Goal: Check status: Check status

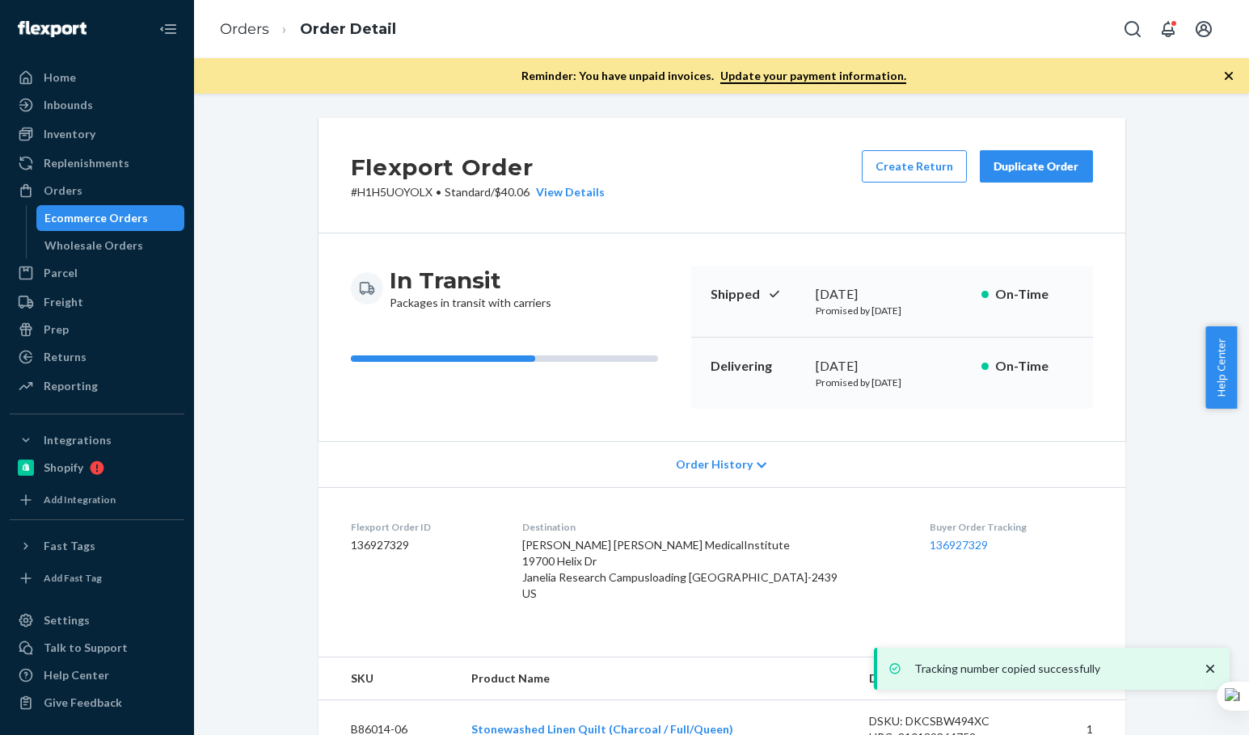
click at [262, 25] on link "Orders" at bounding box center [244, 29] width 49 height 18
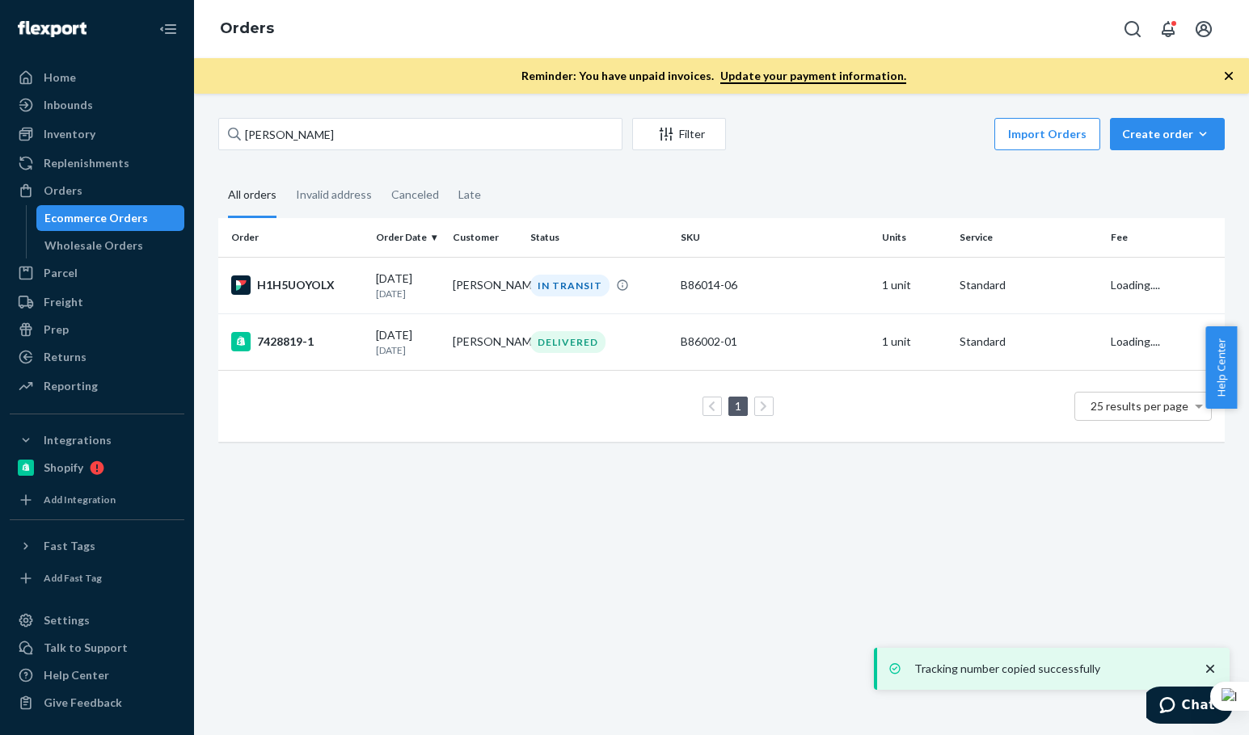
click at [316, 126] on input "[PERSON_NAME]" at bounding box center [420, 134] width 404 height 32
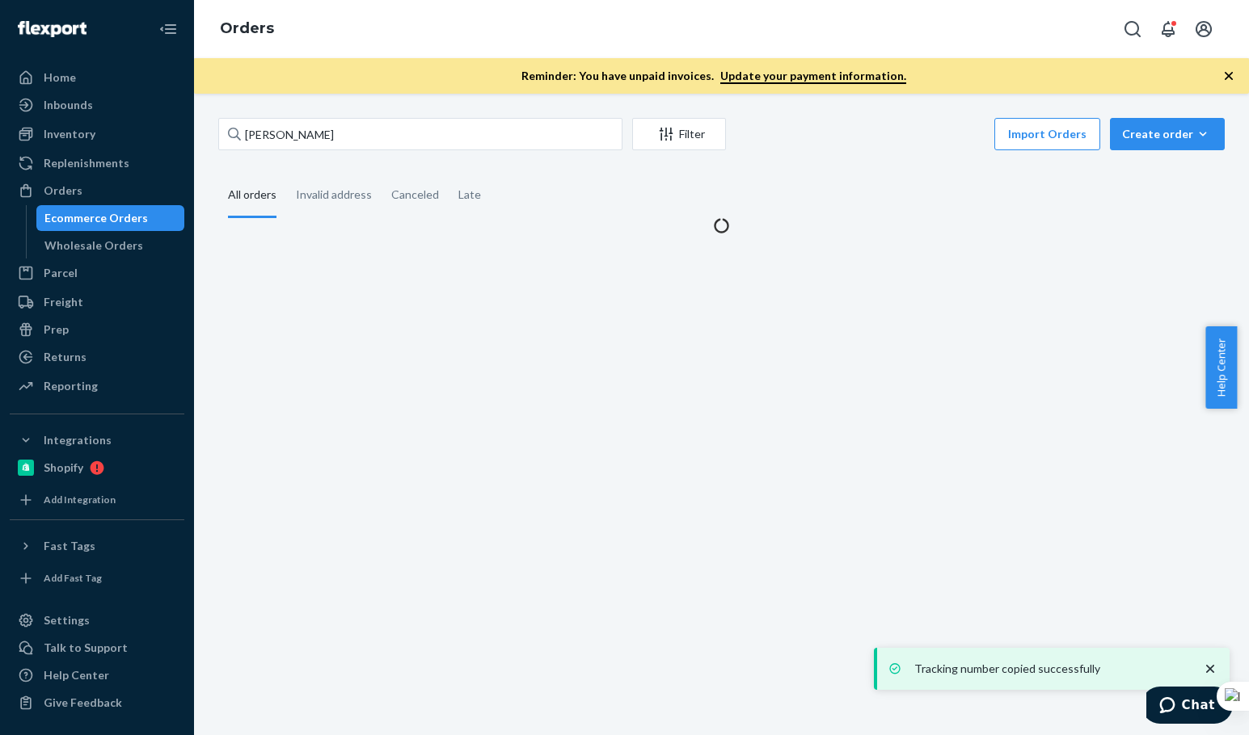
click at [316, 126] on input "[PERSON_NAME]" at bounding box center [420, 134] width 404 height 32
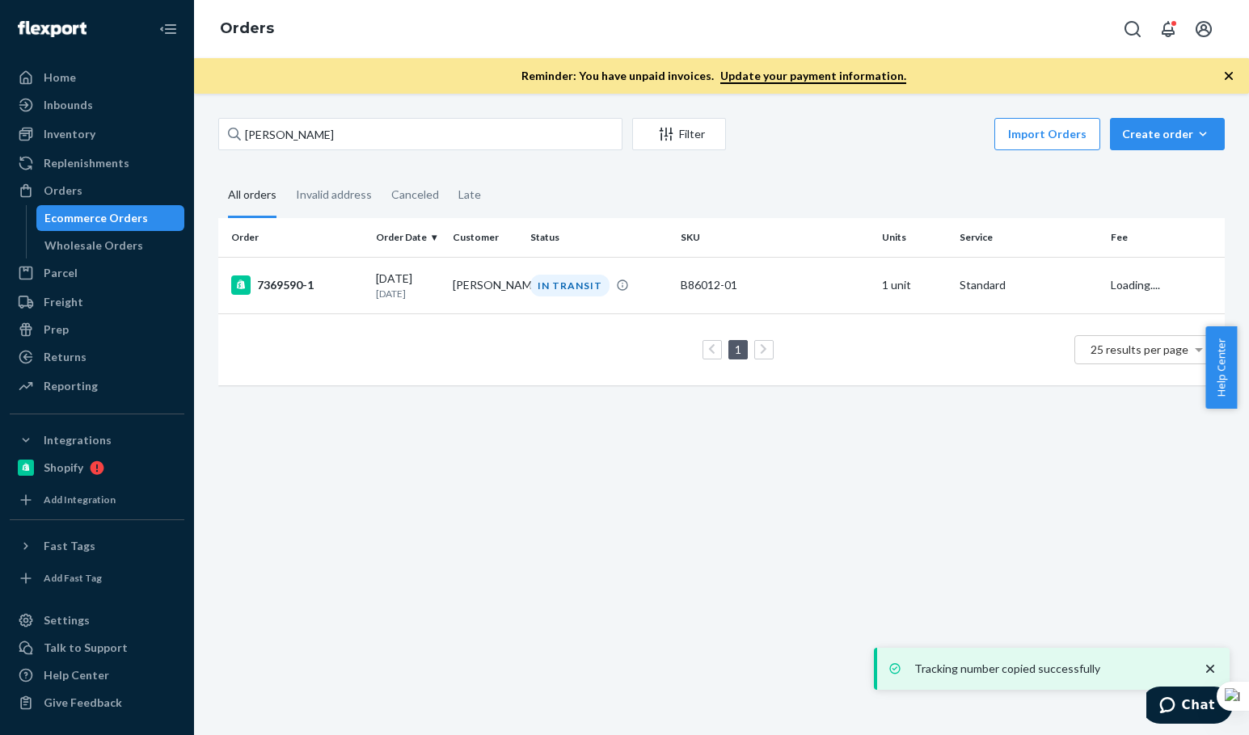
type input "[PERSON_NAME]"
drag, startPoint x: 357, startPoint y: 284, endPoint x: 1084, endPoint y: 554, distance: 775.1
click at [359, 284] on div "7369590-1" at bounding box center [297, 285] width 132 height 19
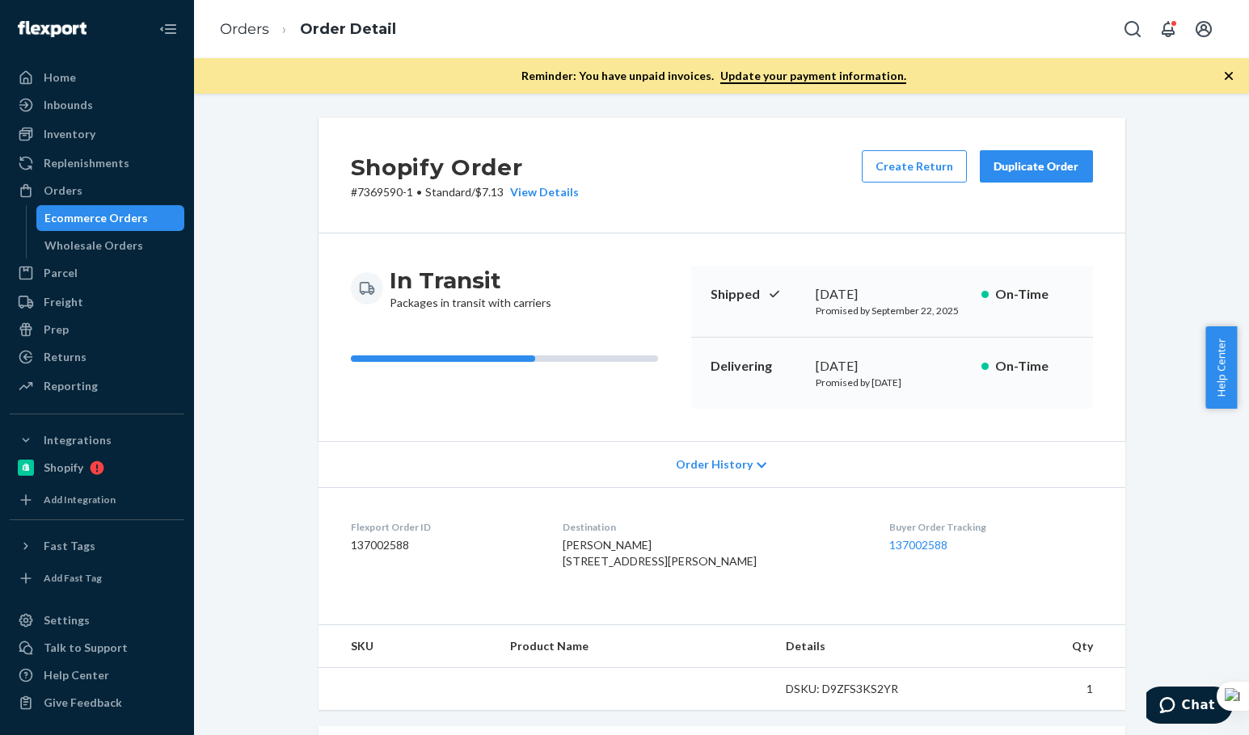
click at [779, 184] on div "Shopify Order # 7369590-1 • Standard / $7.13 View Details Create Return Duplica…" at bounding box center [721, 176] width 807 height 116
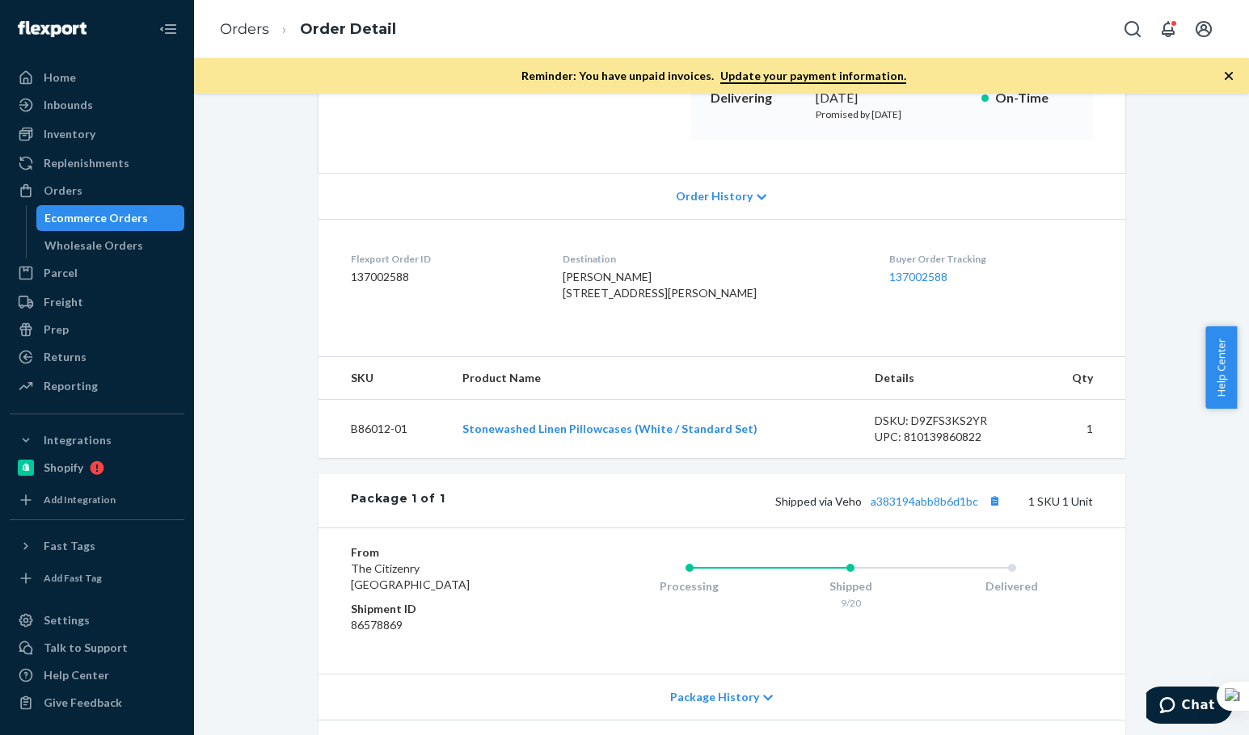
scroll to position [269, 0]
click at [918, 508] on link "a383194abb8b6d1bc" at bounding box center [923, 501] width 107 height 14
drag, startPoint x: 461, startPoint y: 458, endPoint x: 777, endPoint y: 467, distance: 315.3
click at [776, 458] on td "Stonewashed Linen Pillowcases (White / Standard Set)" at bounding box center [655, 428] width 413 height 59
copy link "Stonewashed Linen Pillowcases (White / Standard Set)"
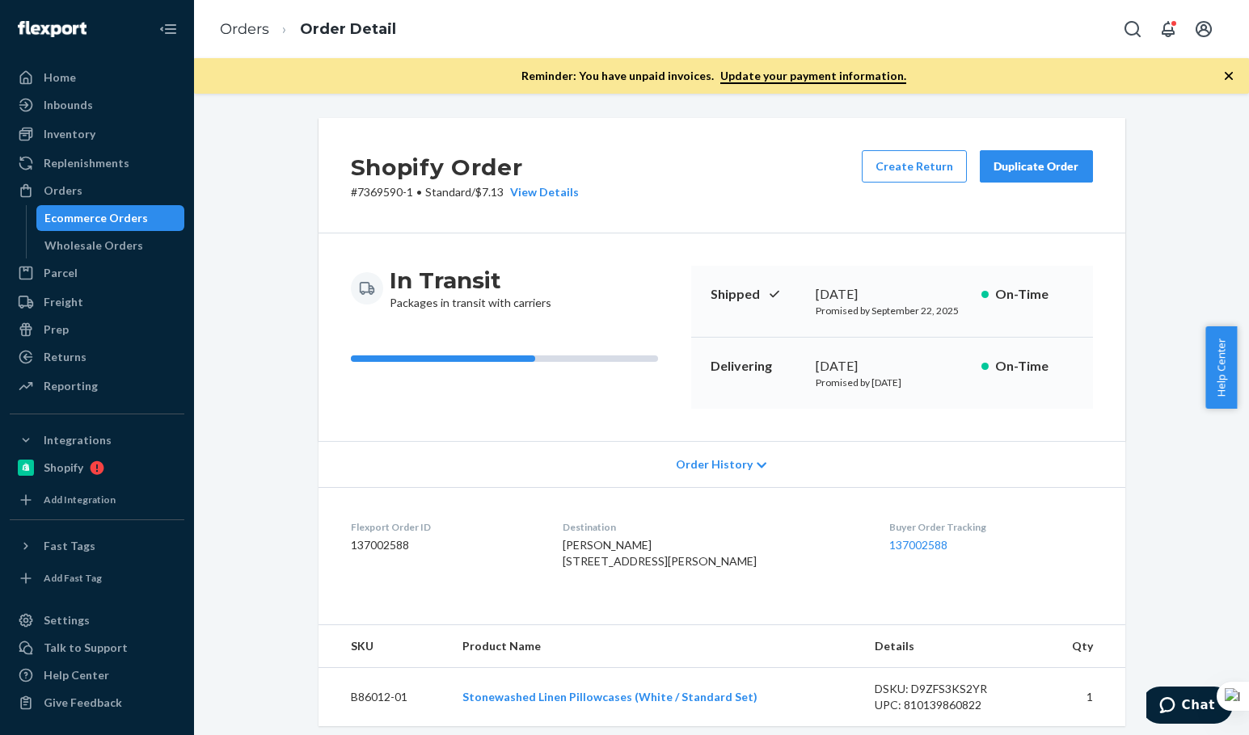
click at [726, 139] on div "Shopify Order # 7369590-1 • Standard / $7.13 View Details Create Return Duplica…" at bounding box center [721, 176] width 807 height 116
click at [267, 24] on link "Orders" at bounding box center [244, 29] width 49 height 18
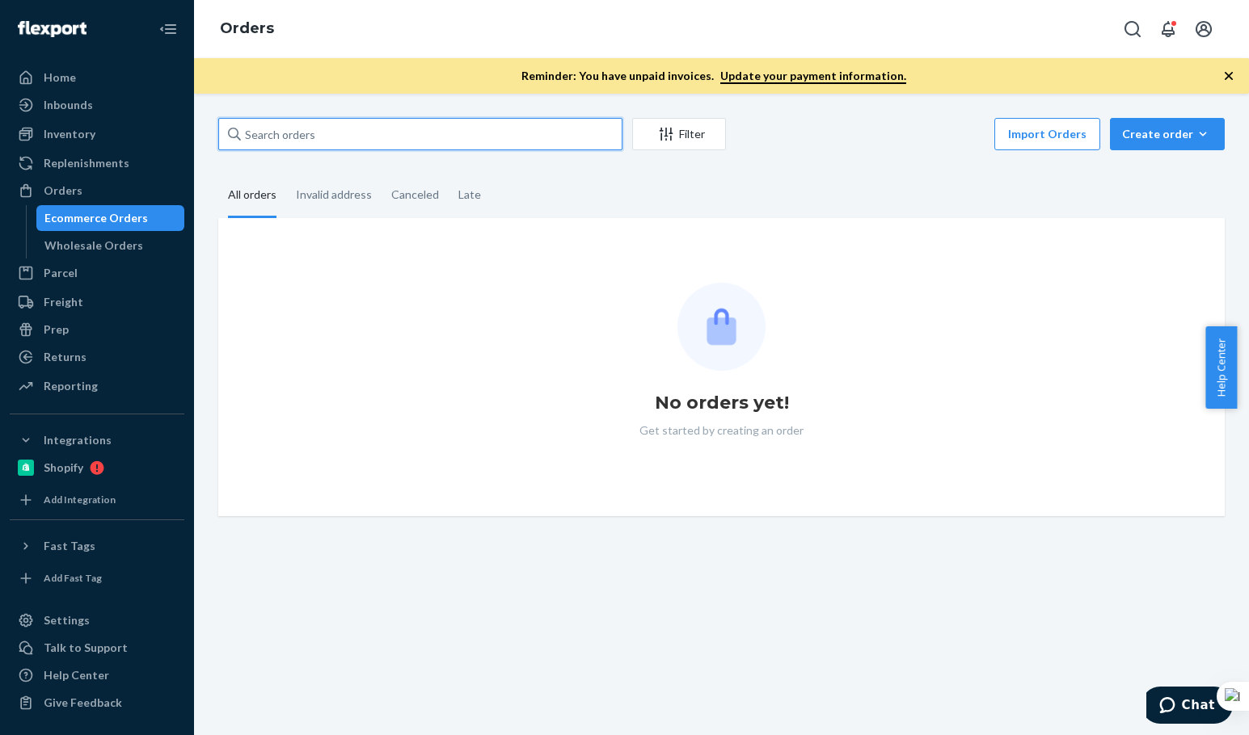
click at [341, 141] on input "text" at bounding box center [420, 134] width 404 height 32
paste input "Sarah Cassidy"
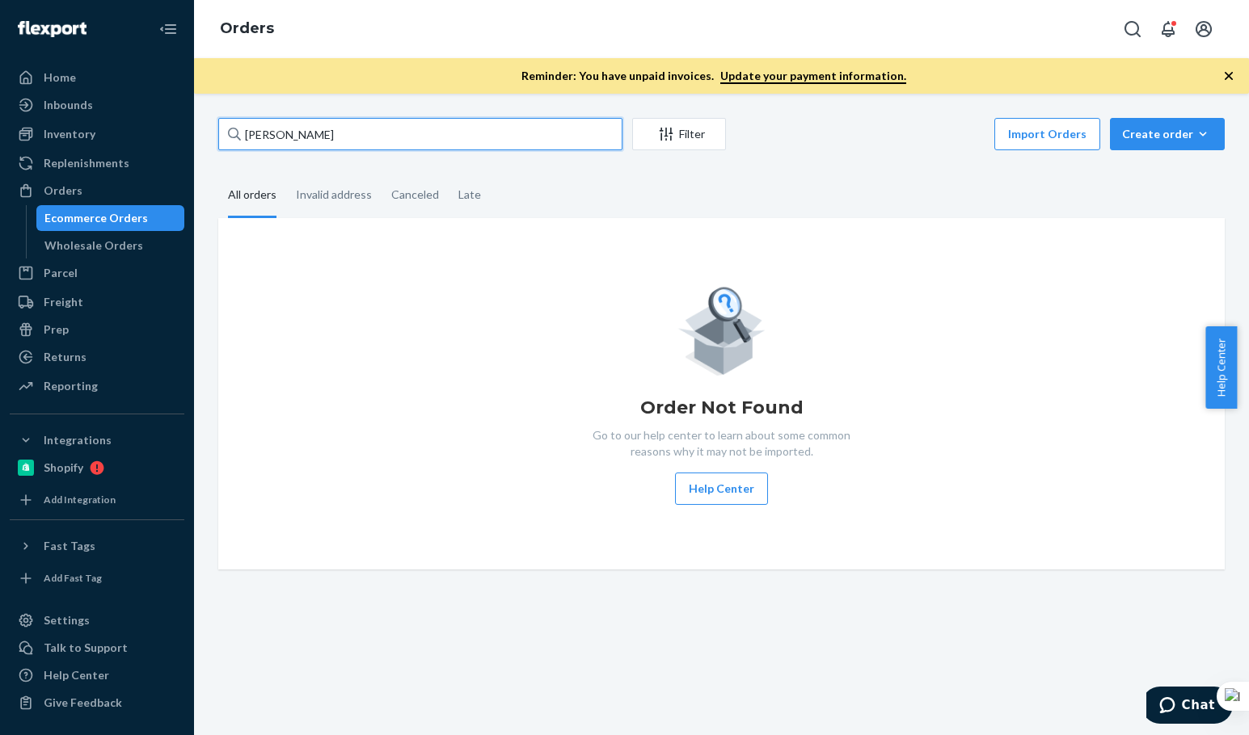
type input "Sarah Cassidy"
click at [335, 158] on div "Sarah Cassidy Filter Import Orders Create order Ecommerce order Removal order A…" at bounding box center [721, 344] width 1030 height 452
click at [356, 131] on input "Sarah Cassidy" at bounding box center [420, 134] width 404 height 32
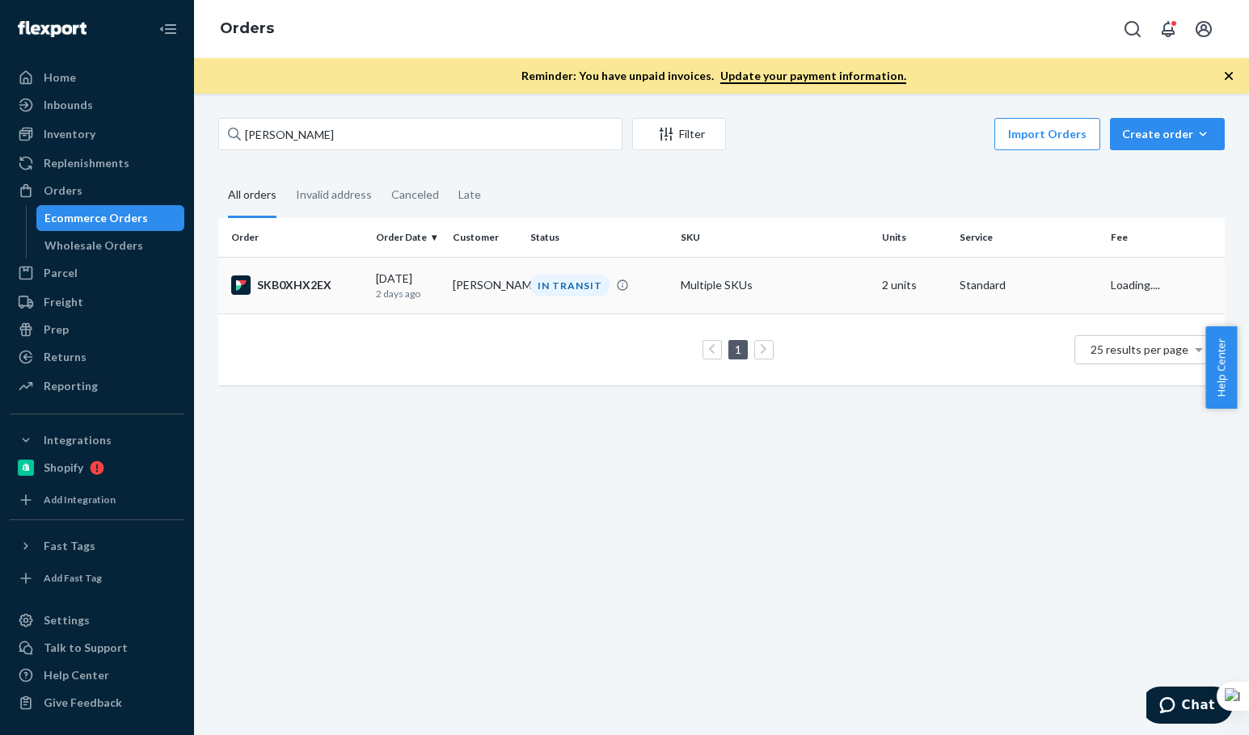
click at [348, 305] on td "SKB0XHX2EX" at bounding box center [293, 285] width 151 height 57
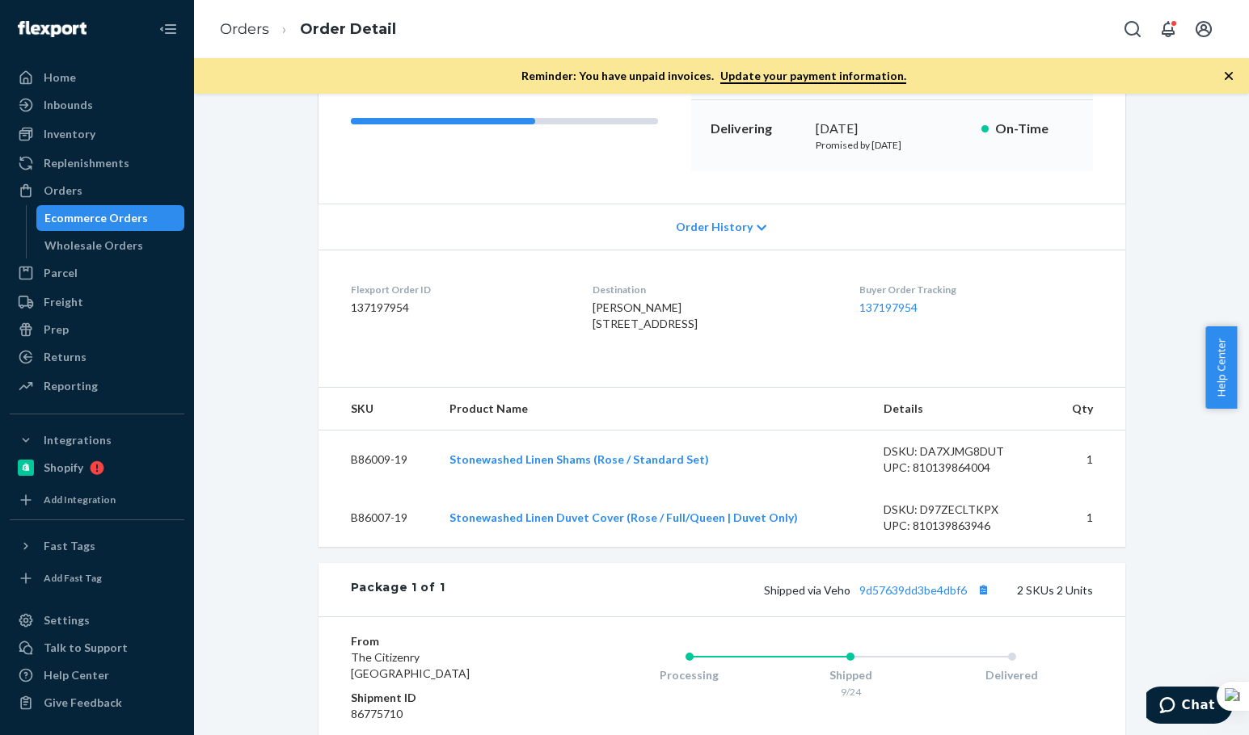
scroll to position [269, 0]
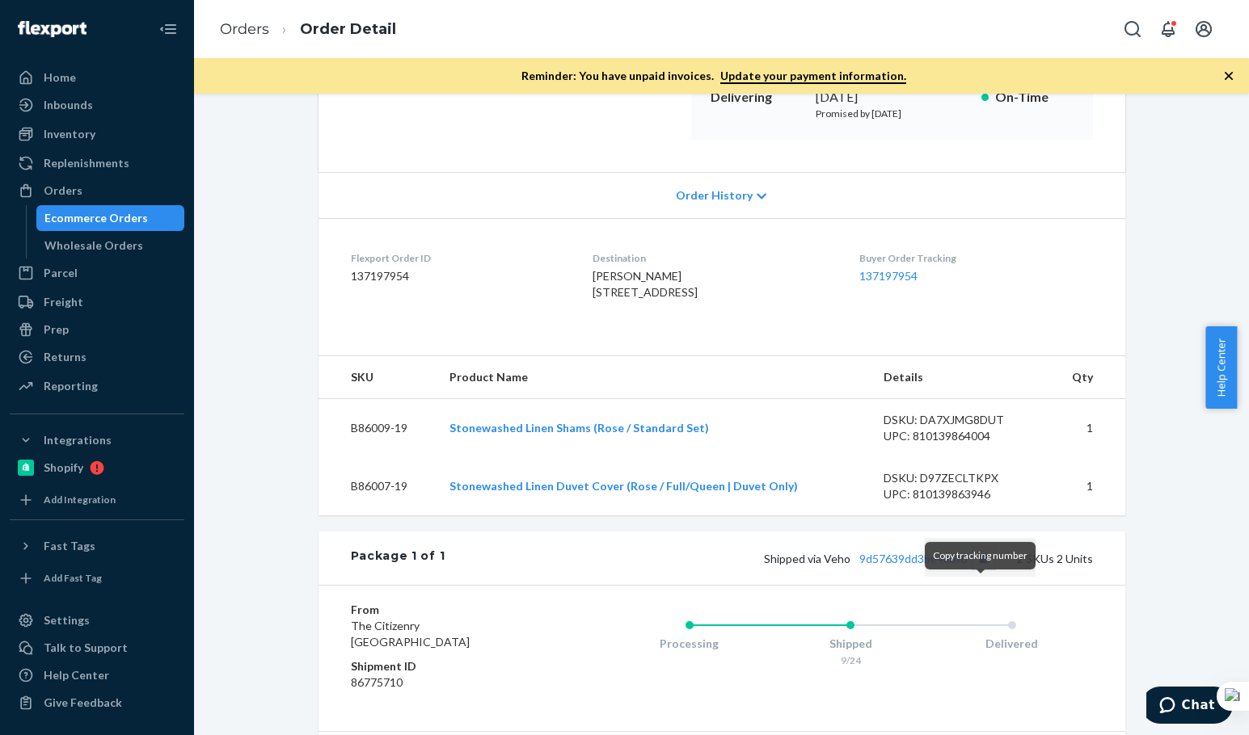
drag, startPoint x: 984, startPoint y: 599, endPoint x: 972, endPoint y: 584, distance: 19.1
click at [984, 569] on button "Copy tracking number" at bounding box center [983, 558] width 21 height 21
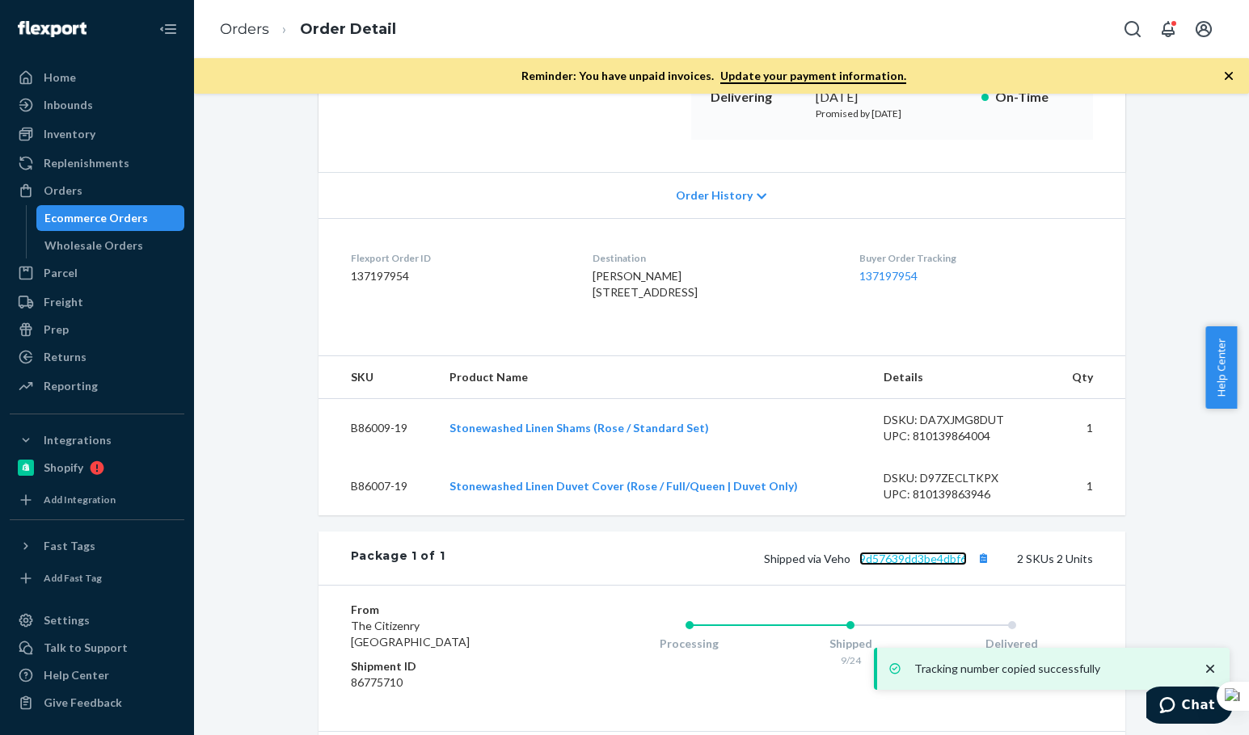
click at [872, 566] on link "9d57639dd3be4dbf6" at bounding box center [912, 559] width 107 height 14
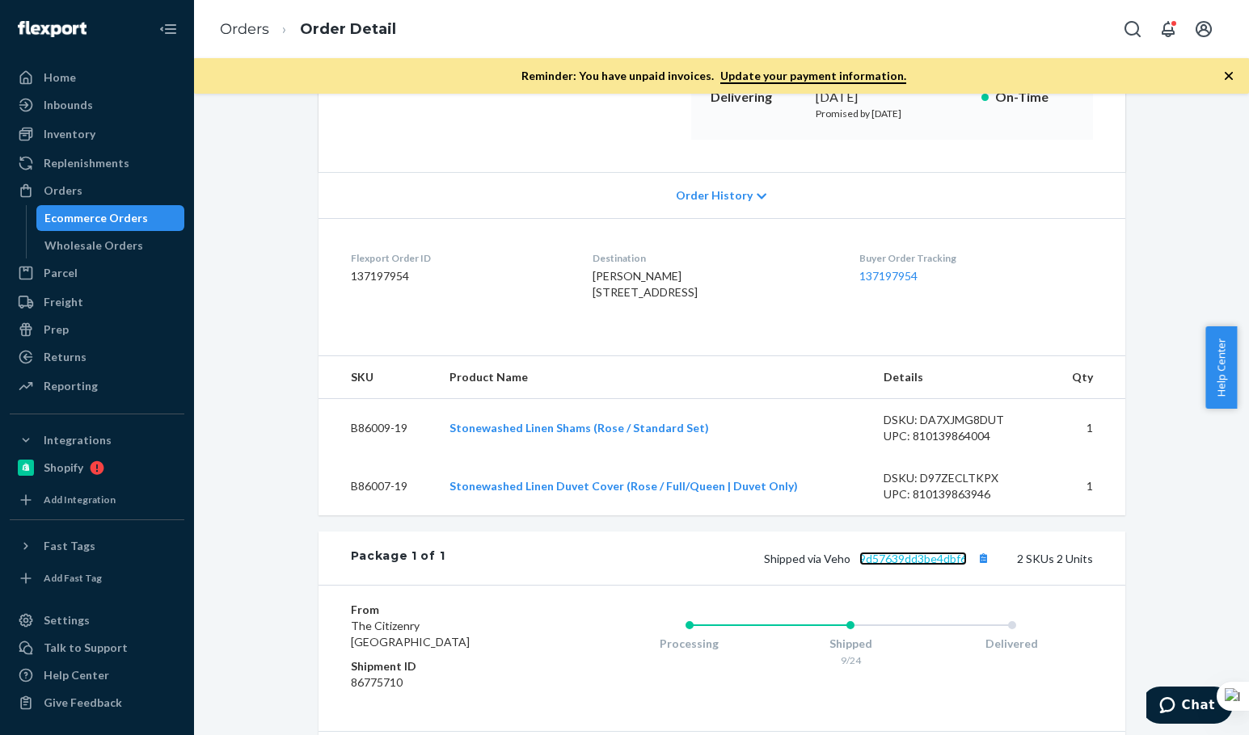
scroll to position [520, 0]
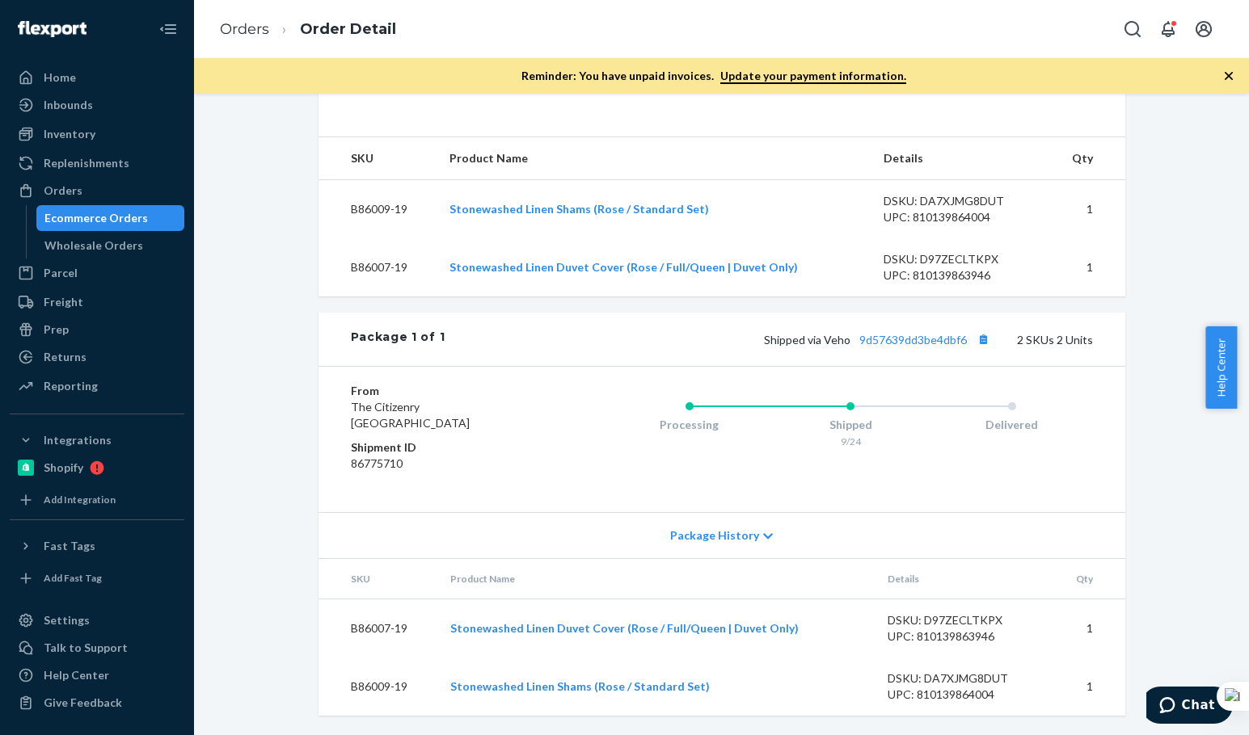
click at [223, 19] on li "Orders" at bounding box center [244, 29] width 49 height 21
click at [243, 28] on link "Orders" at bounding box center [244, 29] width 49 height 18
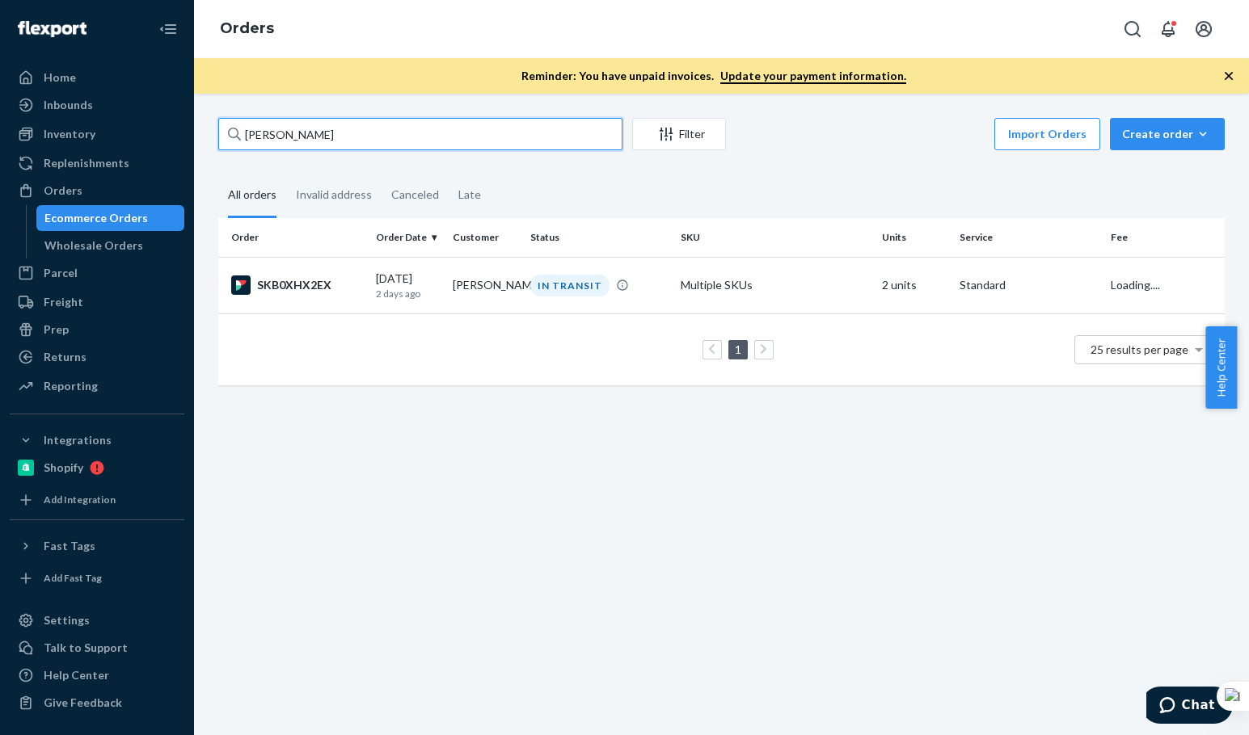
click at [323, 126] on input "Sarah Cassidy" at bounding box center [420, 134] width 404 height 32
paste input "[PERSON_NAME]"
click at [323, 126] on input "[PERSON_NAME]" at bounding box center [420, 134] width 404 height 32
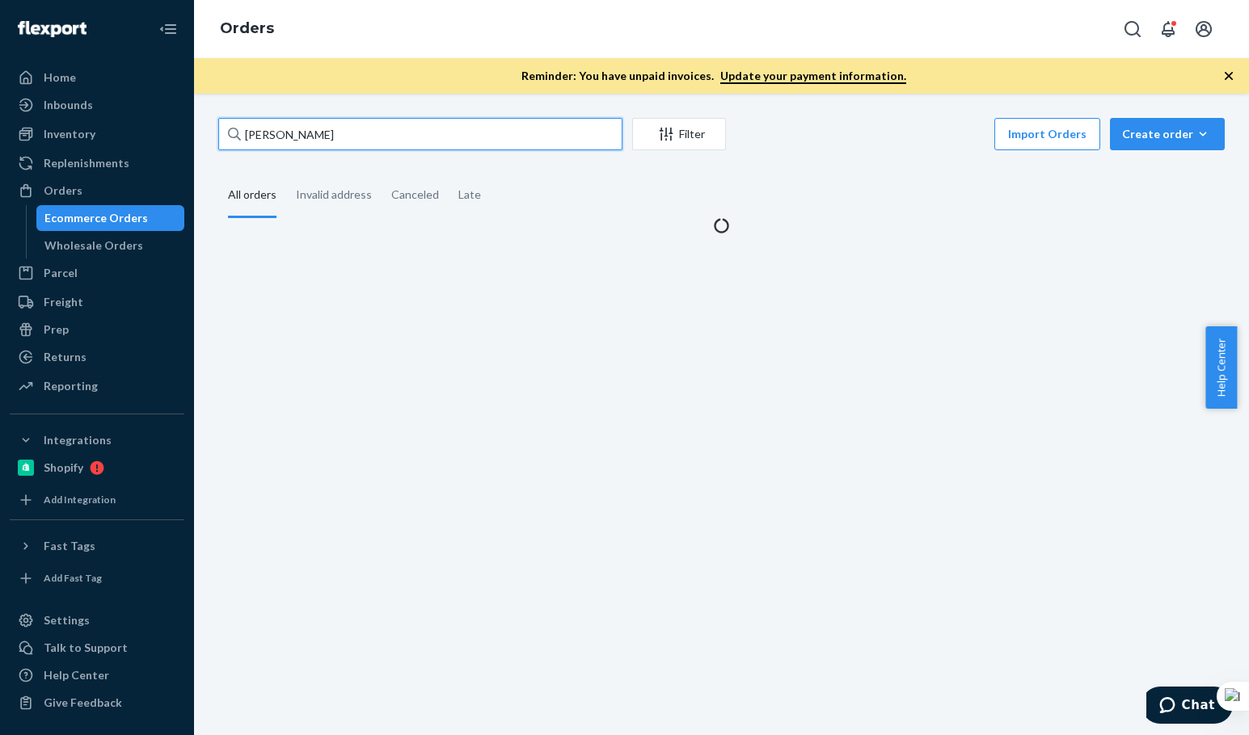
type input "[PERSON_NAME]"
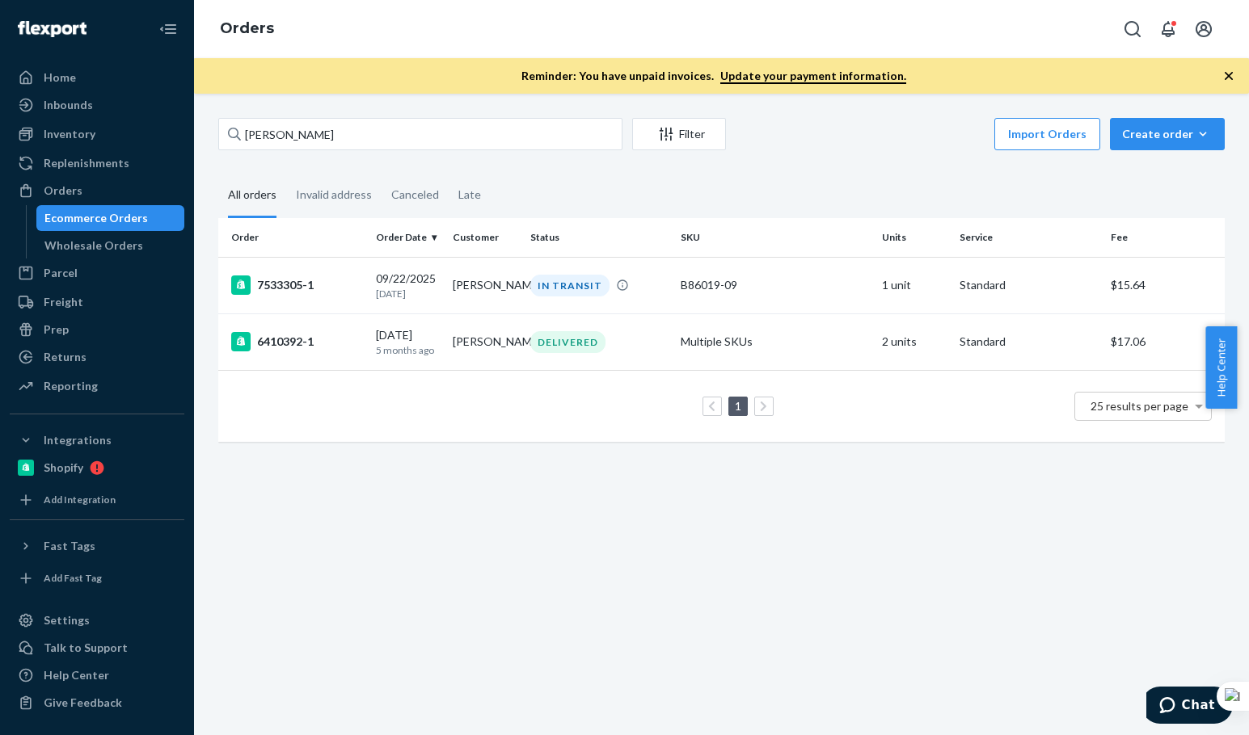
click at [489, 528] on div "[PERSON_NAME] Filter Import Orders Create order Ecommerce order Removal order A…" at bounding box center [721, 415] width 1055 height 642
click at [361, 140] on input "[PERSON_NAME]" at bounding box center [420, 134] width 404 height 32
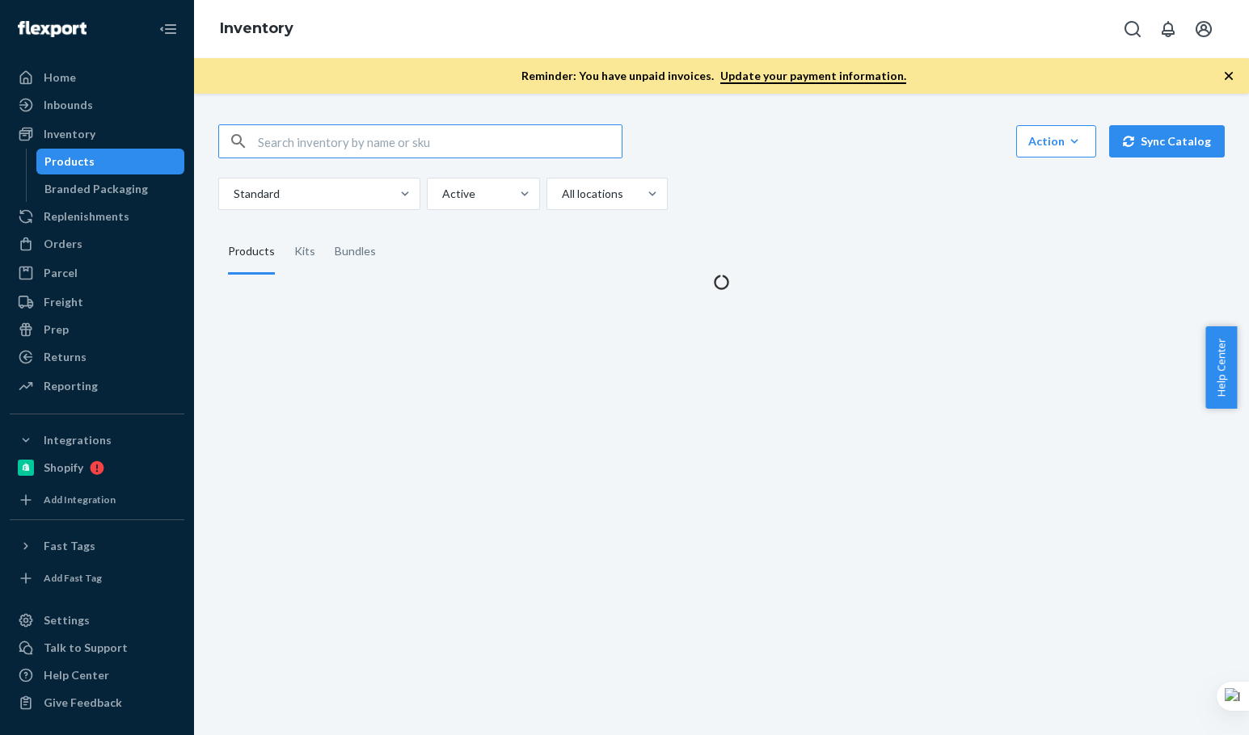
click at [361, 153] on input "text" at bounding box center [440, 141] width 364 height 32
click at [361, 153] on input "B86019-02" at bounding box center [440, 141] width 364 height 32
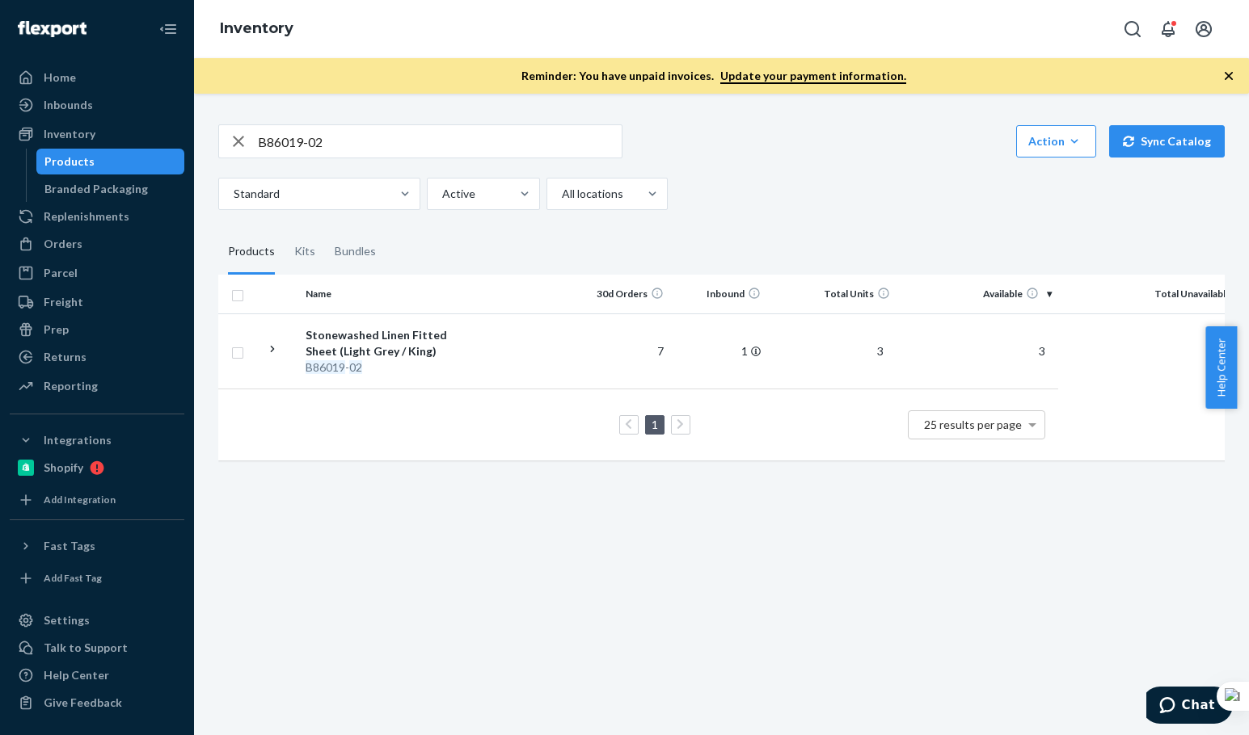
click at [825, 225] on div "B86019-02 Action Create product Create kit or bundle Bulk create products Bulk …" at bounding box center [721, 291] width 1030 height 372
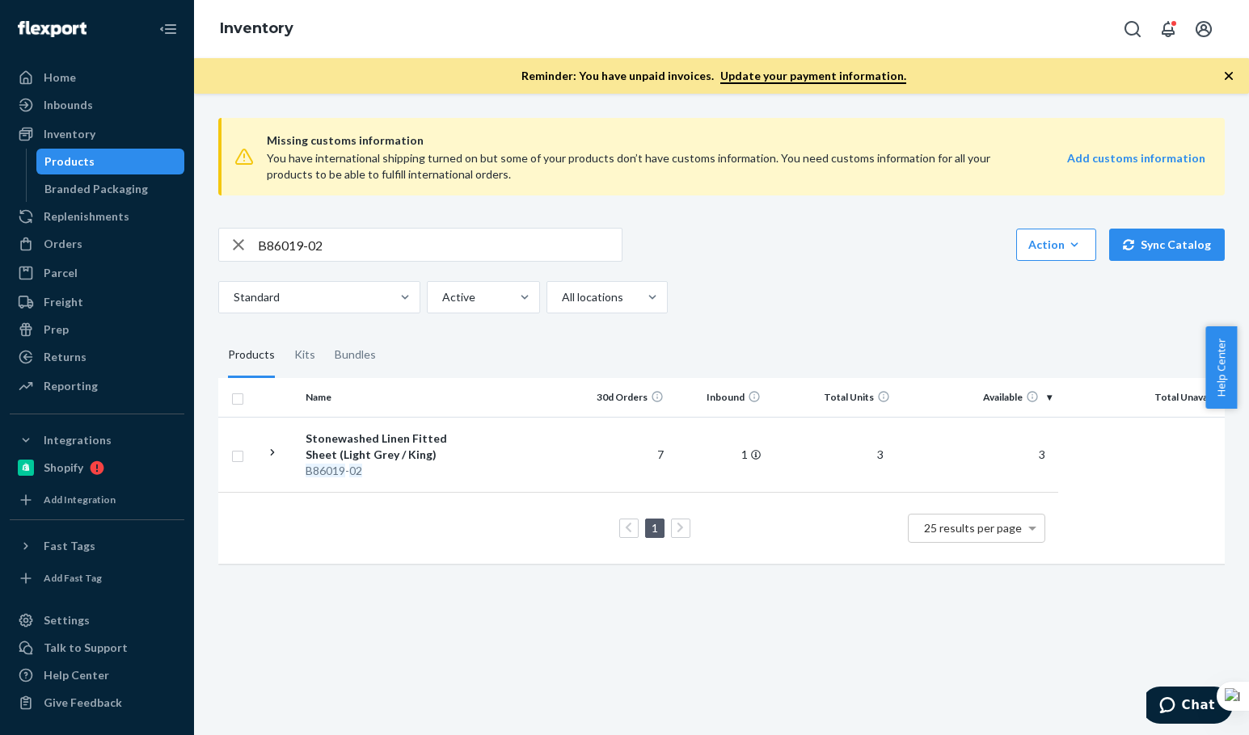
drag, startPoint x: 845, startPoint y: 306, endPoint x: 850, endPoint y: 318, distance: 12.3
click at [847, 310] on div "Standard Active All locations" at bounding box center [715, 297] width 994 height 32
click at [850, 318] on div "Missing customs information You have international shipping turned on but some …" at bounding box center [721, 342] width 1030 height 475
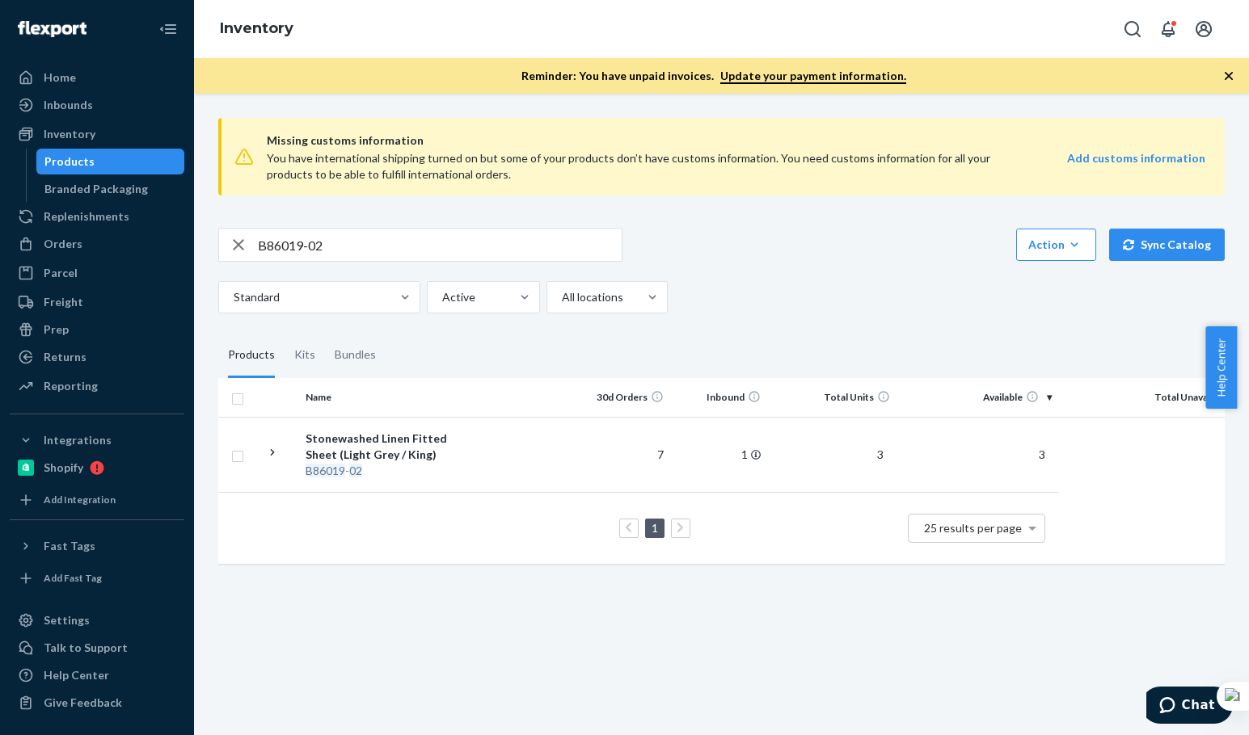
click at [346, 255] on input "B86019-02" at bounding box center [440, 245] width 364 height 32
paste input "2"
click at [348, 255] on input "B86012-02" at bounding box center [440, 245] width 364 height 32
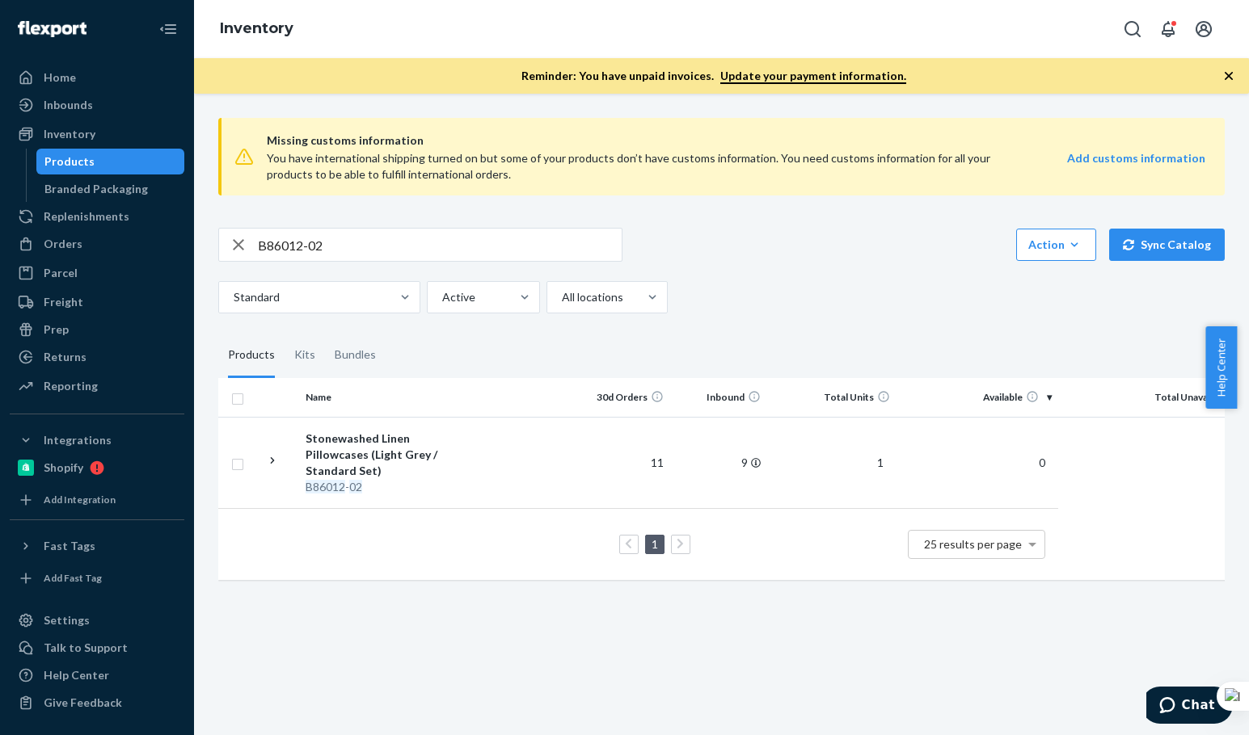
click at [342, 241] on input "B86012-02" at bounding box center [440, 245] width 364 height 32
paste input "R93037-05"
click at [340, 241] on input "R93037-05" at bounding box center [440, 245] width 364 height 32
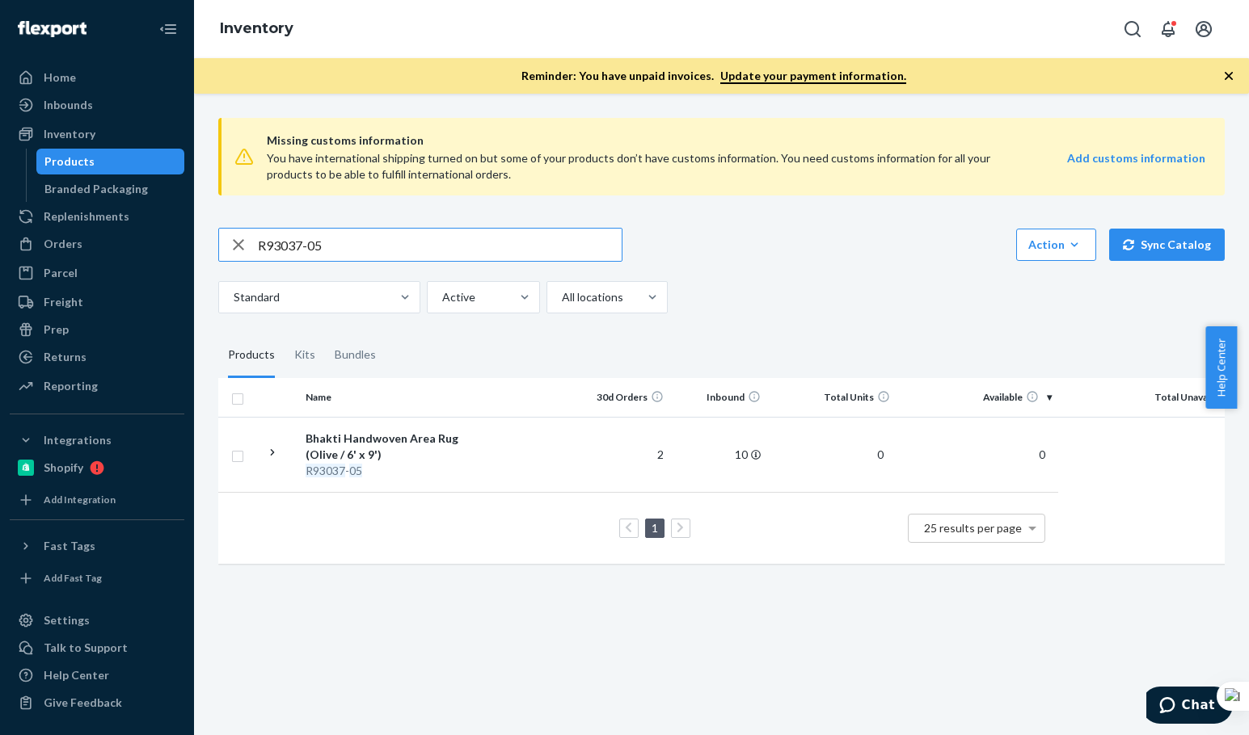
click at [373, 244] on input "R93037-05" at bounding box center [440, 245] width 364 height 32
paste input "B86102-16-K2"
click at [368, 244] on input "B86102-16-K2" at bounding box center [440, 245] width 364 height 32
click at [344, 348] on div "Bundles" at bounding box center [355, 355] width 41 height 45
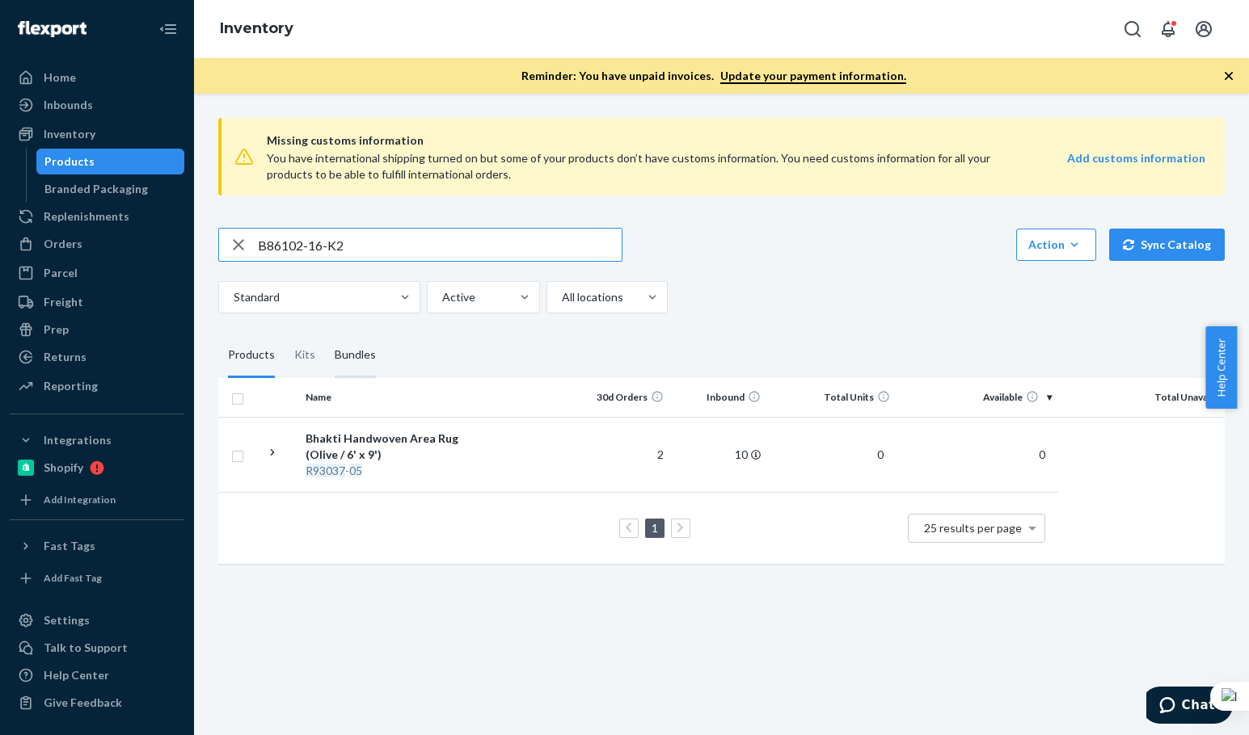
click at [325, 333] on input "Bundles" at bounding box center [325, 333] width 0 height 0
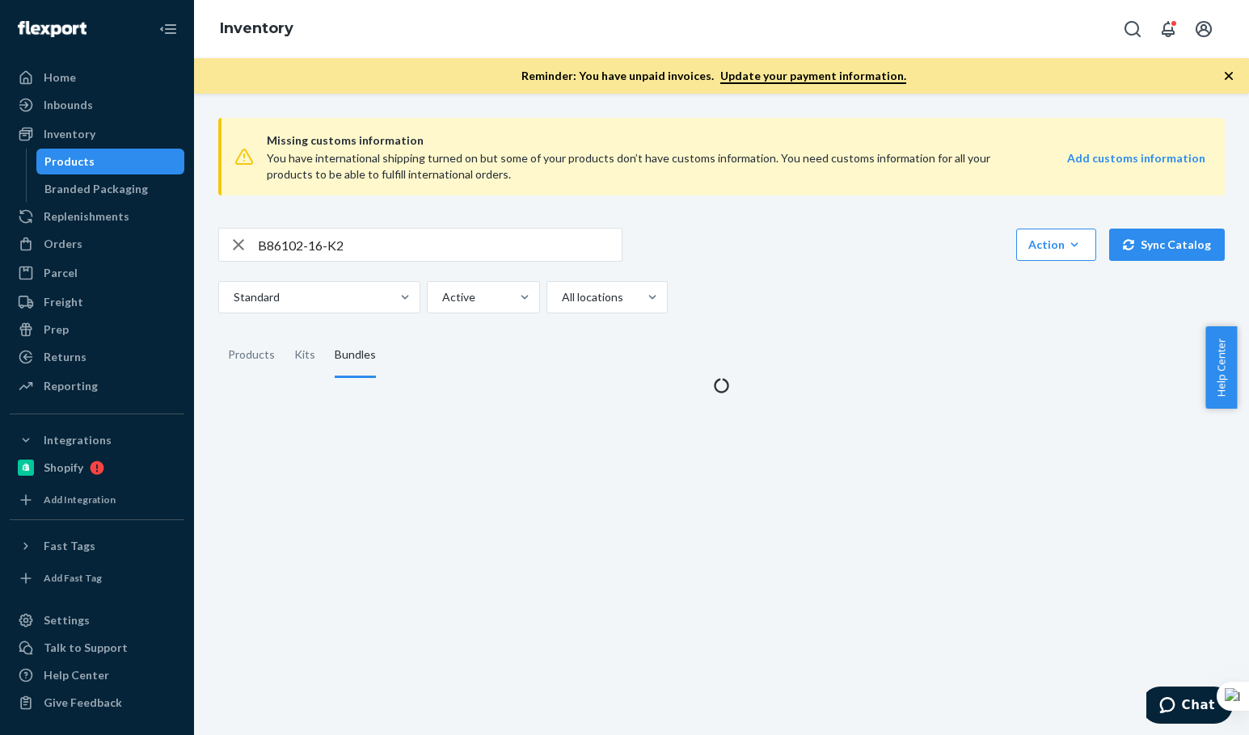
click at [390, 241] on input "B86102-16-K2" at bounding box center [440, 245] width 364 height 32
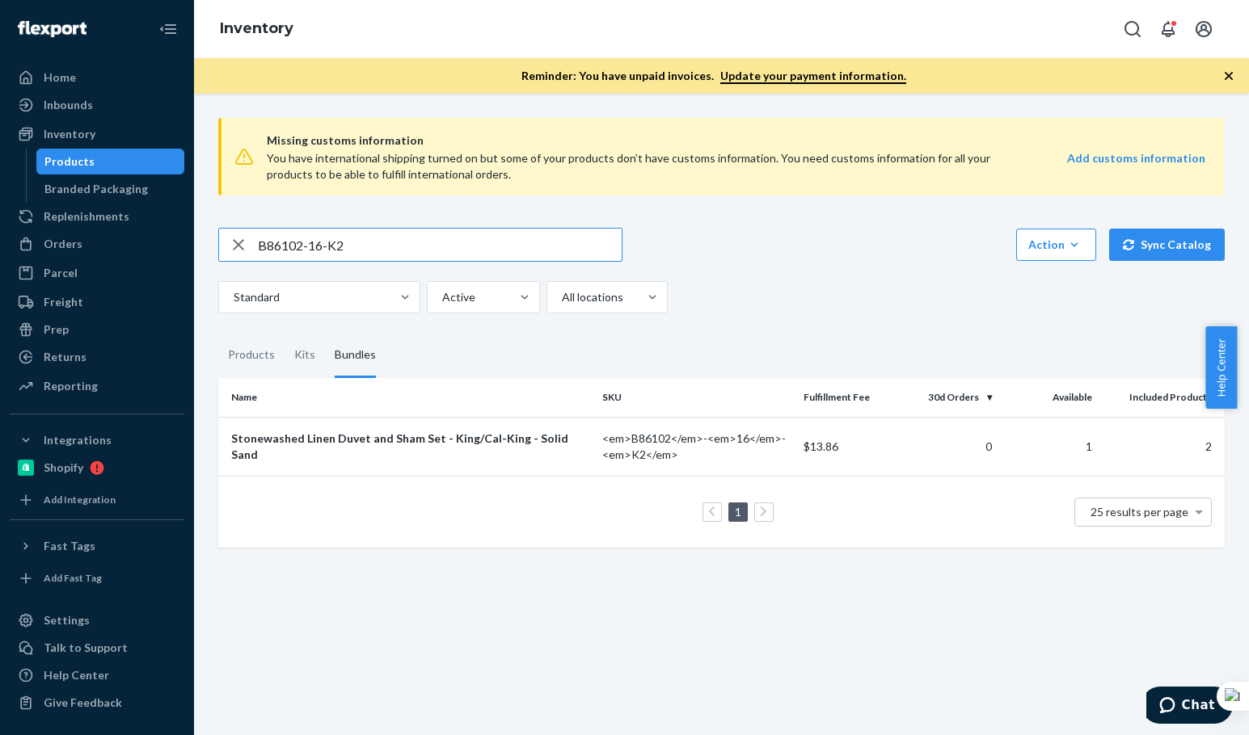
click at [393, 242] on input "B86102-16-K2" at bounding box center [440, 245] width 364 height 32
paste input "D143014-01"
click at [394, 245] on input "D143014-01" at bounding box center [440, 245] width 364 height 32
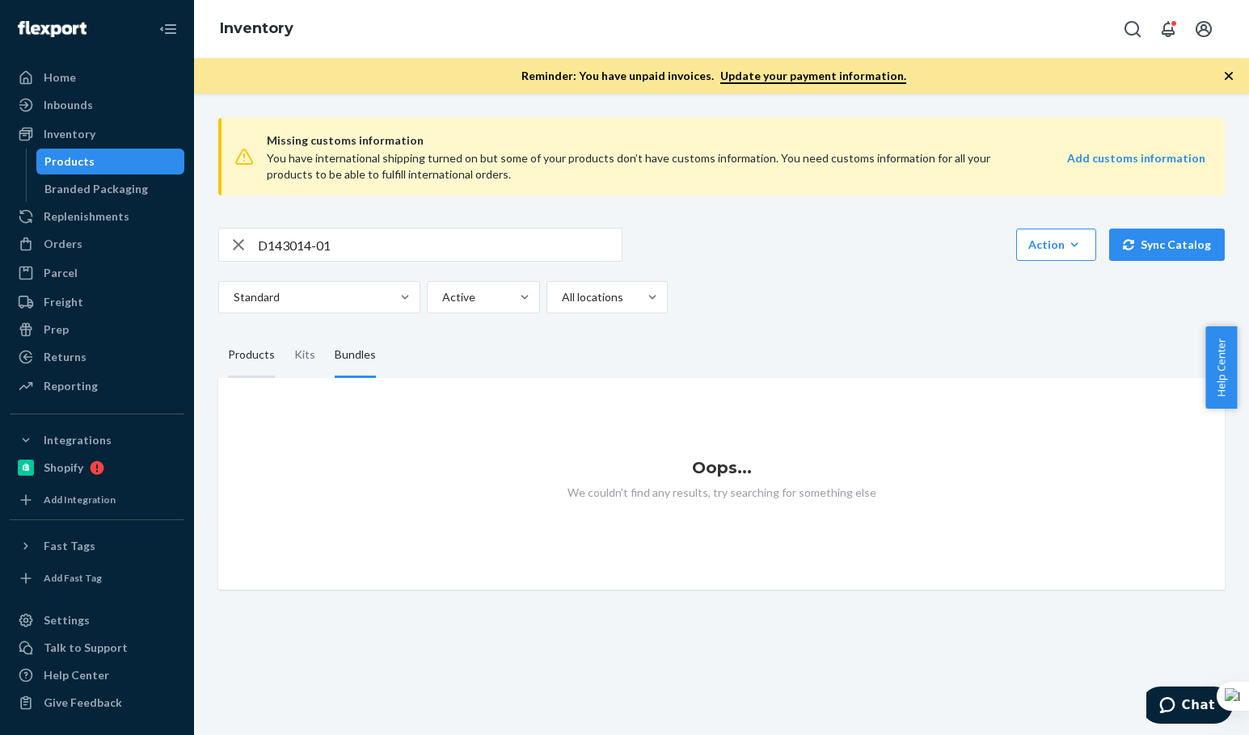
click at [260, 362] on div "Products" at bounding box center [251, 355] width 47 height 45
click at [218, 333] on input "Products" at bounding box center [218, 333] width 0 height 0
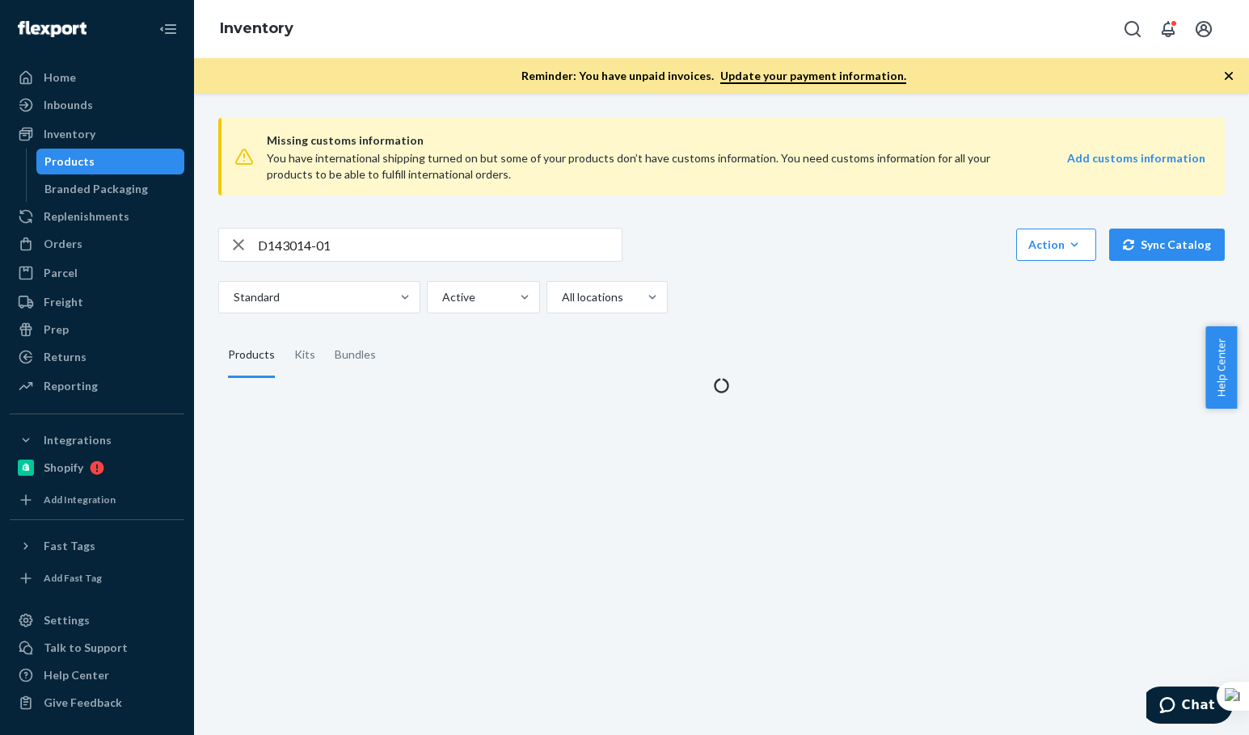
click at [457, 263] on div "D143014-01 Action Create product Create kit or bundle Bulk create products Bulk…" at bounding box center [721, 271] width 1006 height 86
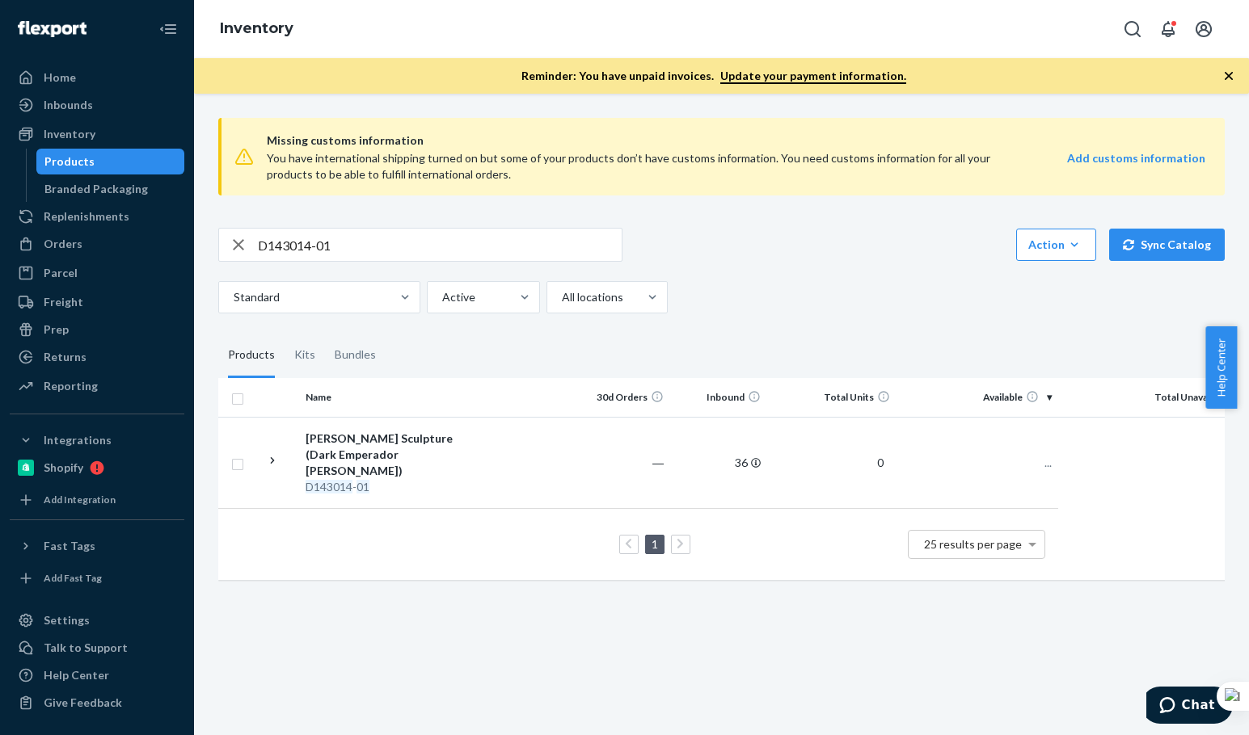
click at [457, 254] on input "D143014-01" at bounding box center [440, 245] width 364 height 32
click at [432, 241] on input "D143014-01" at bounding box center [440, 245] width 364 height 32
paste input "B86101-32-K"
click at [429, 242] on input "B86101-32-K" at bounding box center [440, 245] width 364 height 32
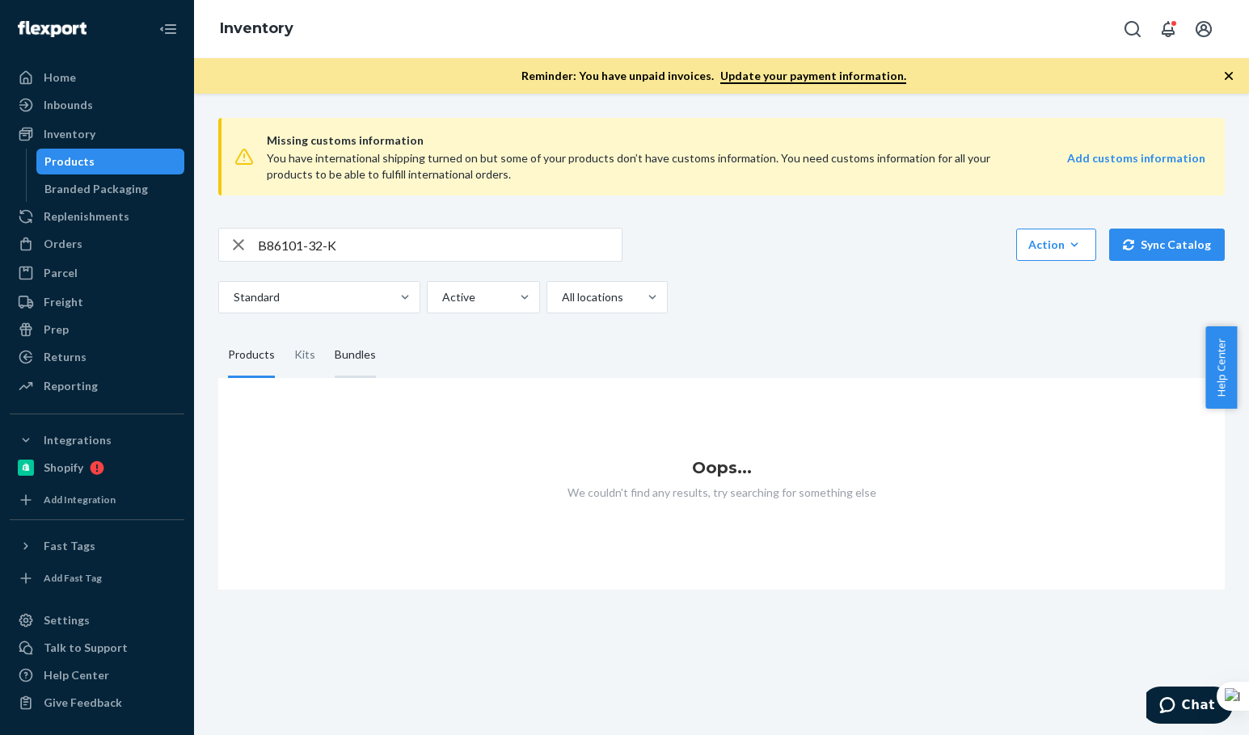
click at [360, 360] on div "Bundles" at bounding box center [355, 355] width 41 height 45
click at [325, 333] on input "Bundles" at bounding box center [325, 333] width 0 height 0
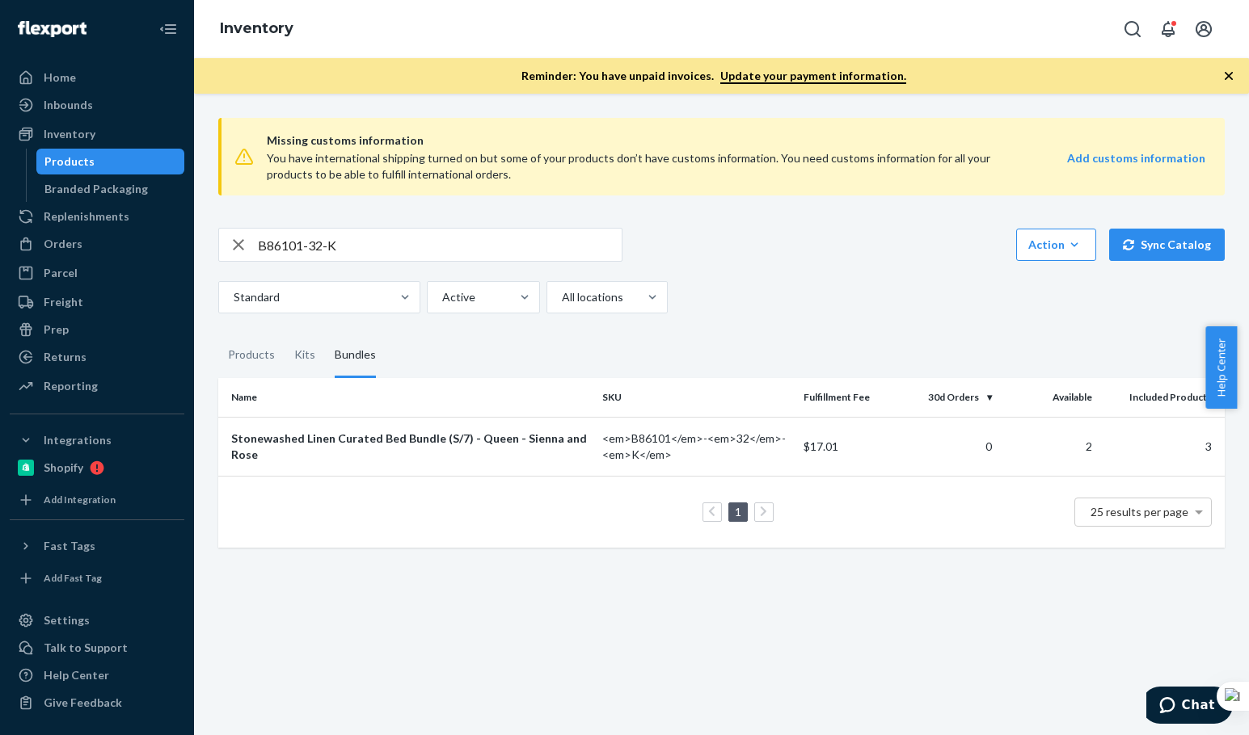
drag, startPoint x: 335, startPoint y: 262, endPoint x: 346, endPoint y: 255, distance: 12.8
click at [341, 259] on div "B86101-32-K Action Create product Create kit or bundle Bulk create products Bul…" at bounding box center [721, 271] width 1006 height 86
click at [346, 255] on input "B86101-32-K" at bounding box center [440, 245] width 364 height 32
paste input "SKU B86103-13-K1"
click at [346, 255] on input "SKU B86103-13-K1" at bounding box center [440, 245] width 364 height 32
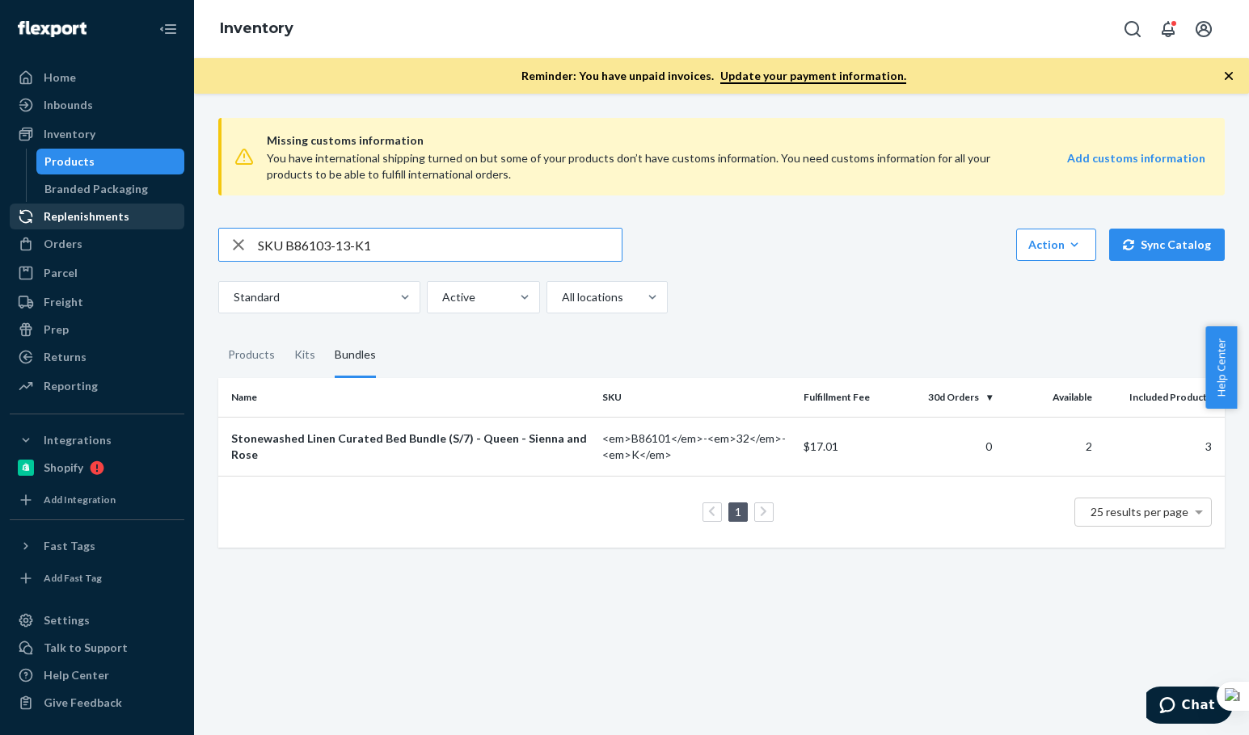
drag, startPoint x: 288, startPoint y: 248, endPoint x: 57, endPoint y: 206, distance: 234.9
click at [58, 206] on div "Home Inbounds Shipping Plans Problems Inventory Products Branded Packaging Repl…" at bounding box center [624, 367] width 1249 height 735
click at [862, 278] on div "B86103-13-K1 Action Create product Create kit or bundle Bulk create products Bu…" at bounding box center [721, 271] width 1006 height 86
click at [368, 245] on input "B86103-13-K1" at bounding box center [440, 245] width 364 height 32
paste input "P86001-0"
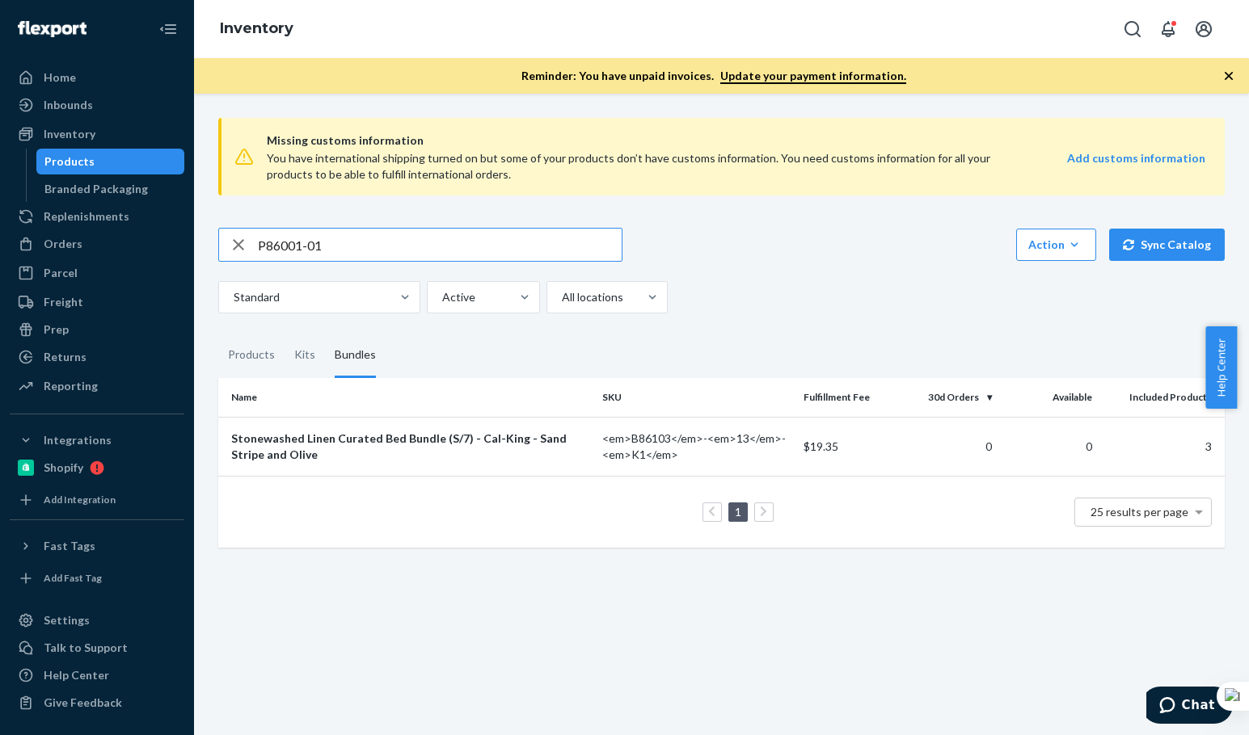
click at [368, 245] on input "P86001-01" at bounding box center [440, 245] width 364 height 32
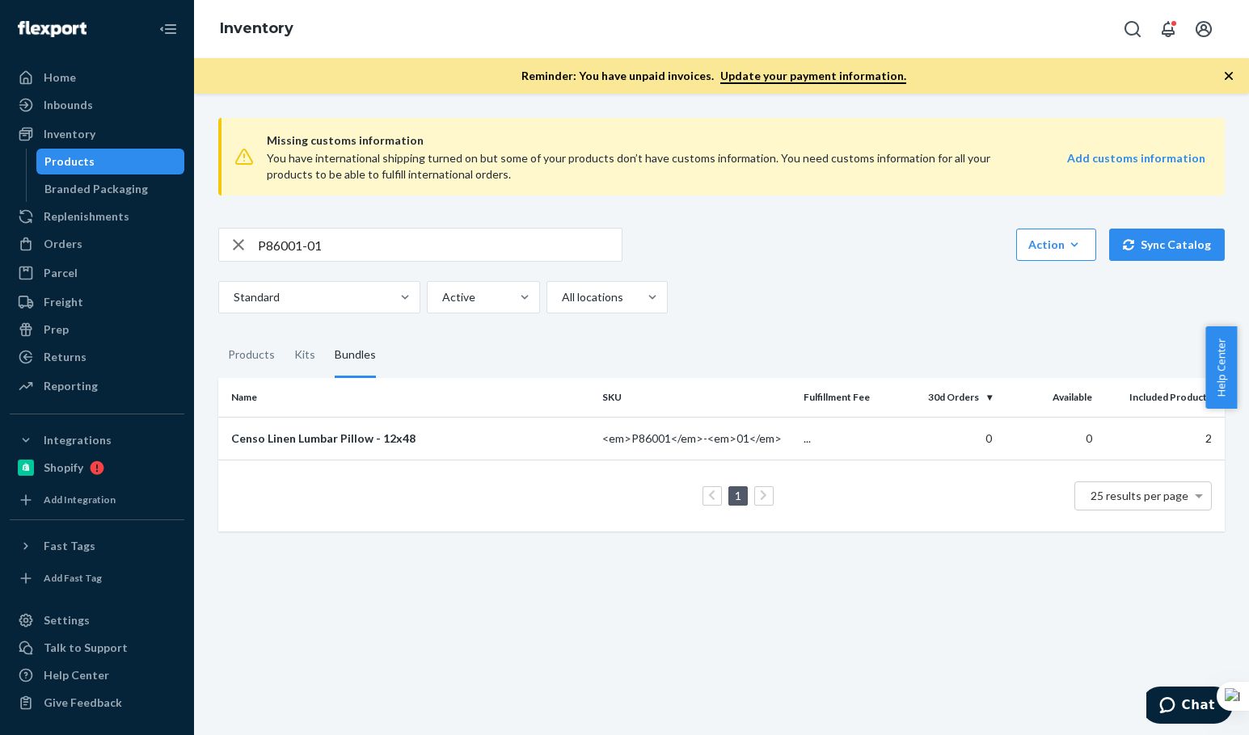
click at [719, 268] on div "P86001-01 Action Create product Create kit or bundle Bulk create products Bulk …" at bounding box center [721, 271] width 1006 height 86
click at [377, 245] on input "P86001-01" at bounding box center [440, 245] width 364 height 32
paste input "B86009-06"
click at [375, 246] on input "B86009-06" at bounding box center [440, 245] width 364 height 32
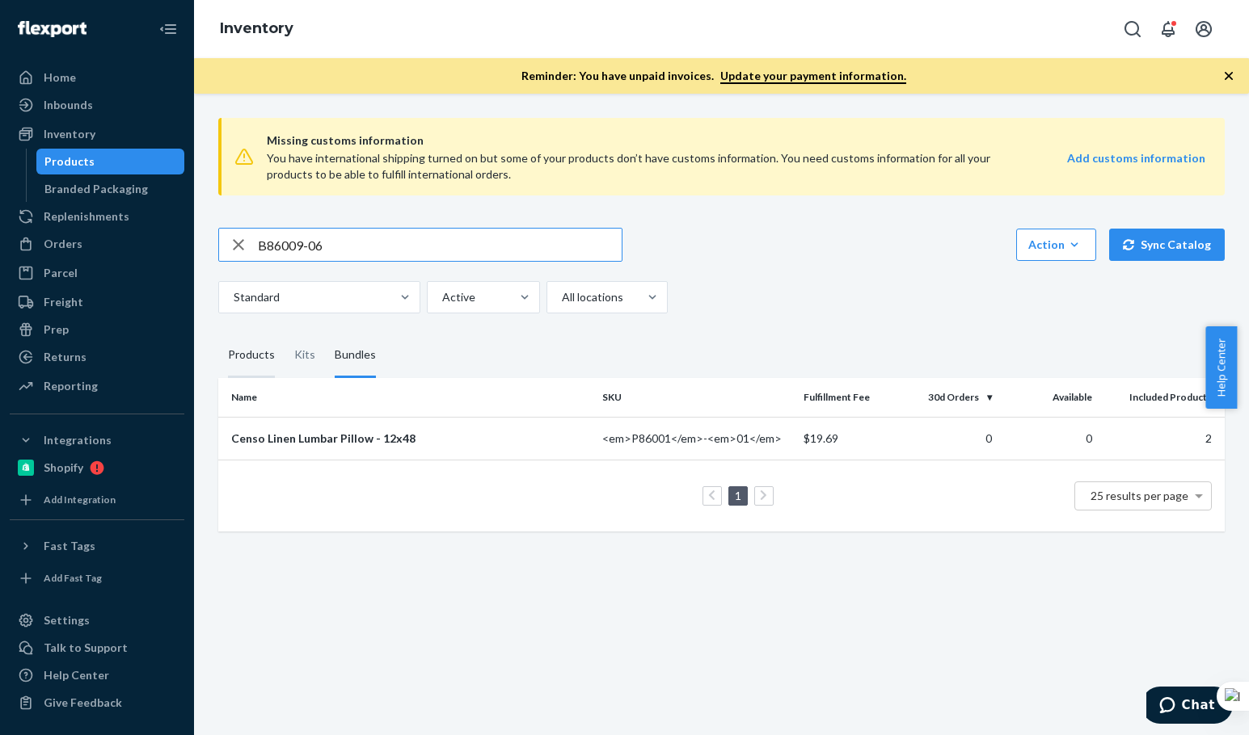
click at [258, 357] on div "Products" at bounding box center [251, 355] width 47 height 45
click at [218, 333] on input "Products" at bounding box center [218, 333] width 0 height 0
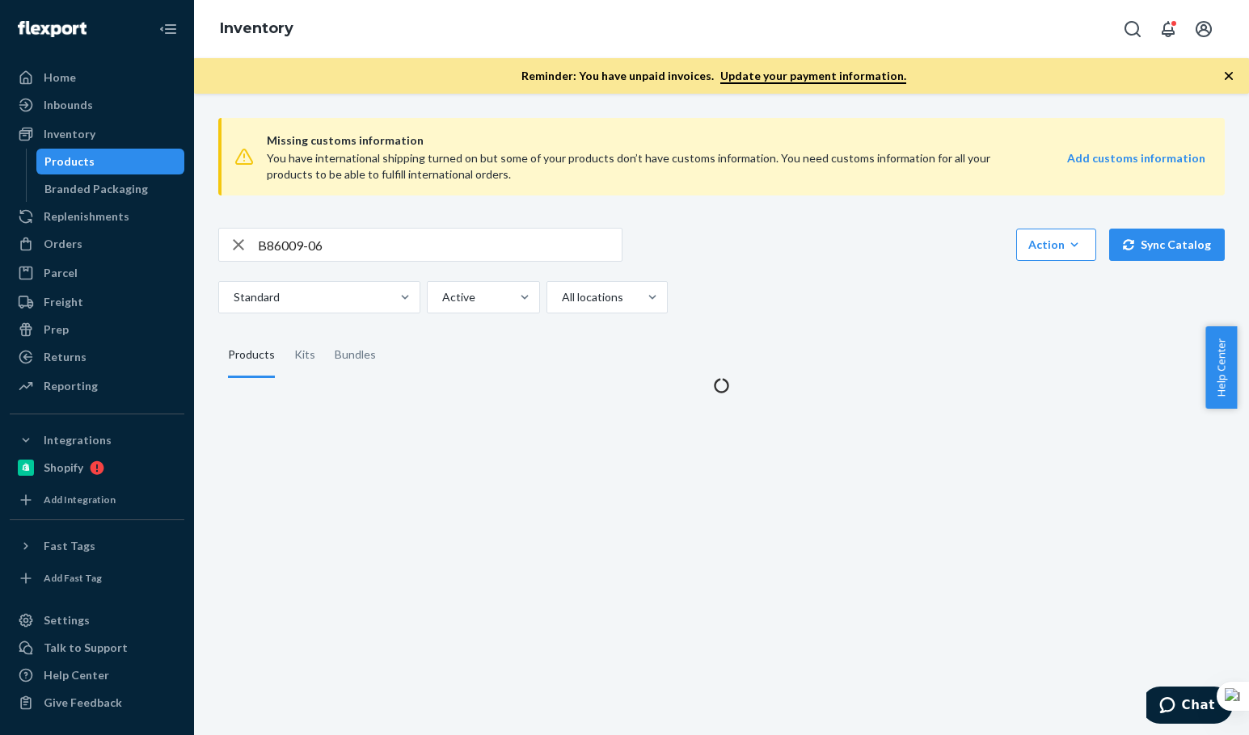
click at [792, 276] on div "B86009-06 Action Create product Create kit or bundle Bulk create products Bulk …" at bounding box center [721, 271] width 1006 height 86
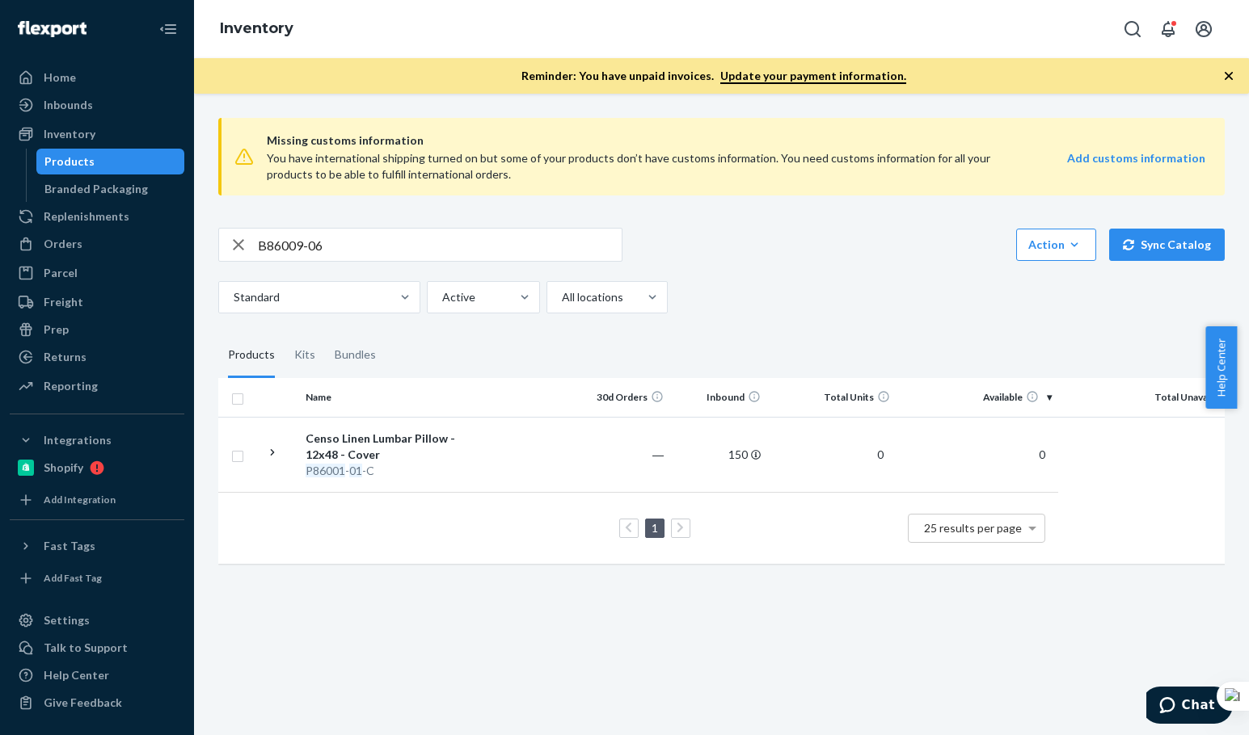
click at [792, 276] on div "B86009-06 Action Create product Create kit or bundle Bulk create products Bulk …" at bounding box center [721, 271] width 1006 height 86
click at [427, 246] on input "B86009-06" at bounding box center [440, 245] width 364 height 32
click at [800, 297] on div "Standard Active All locations" at bounding box center [715, 297] width 994 height 32
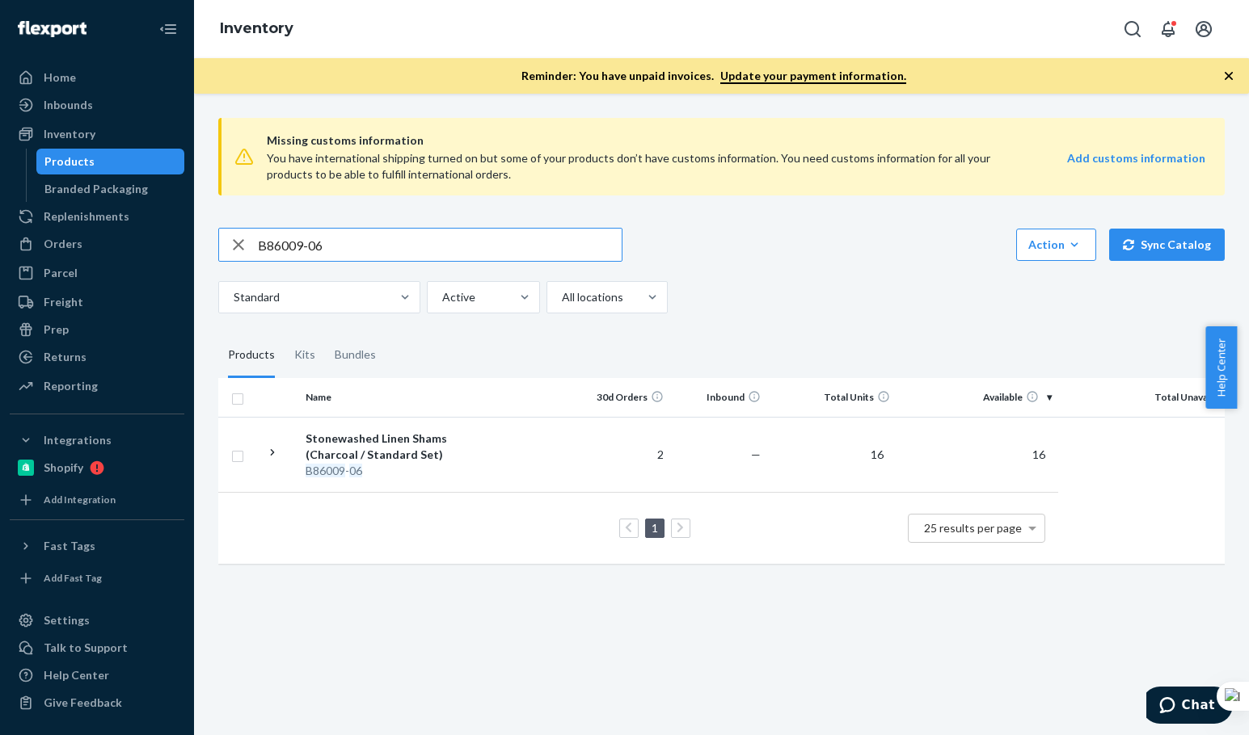
click at [335, 244] on input "B86009-06" at bounding box center [440, 245] width 364 height 32
paste input "SKU F137001-05"
click at [335, 244] on input "SKU F137001-05" at bounding box center [440, 245] width 364 height 32
drag, startPoint x: 286, startPoint y: 252, endPoint x: 87, endPoint y: 280, distance: 200.7
click at [133, 262] on div "Home Inbounds Shipping Plans Problems Inventory Products Branded Packaging Repl…" at bounding box center [624, 367] width 1249 height 735
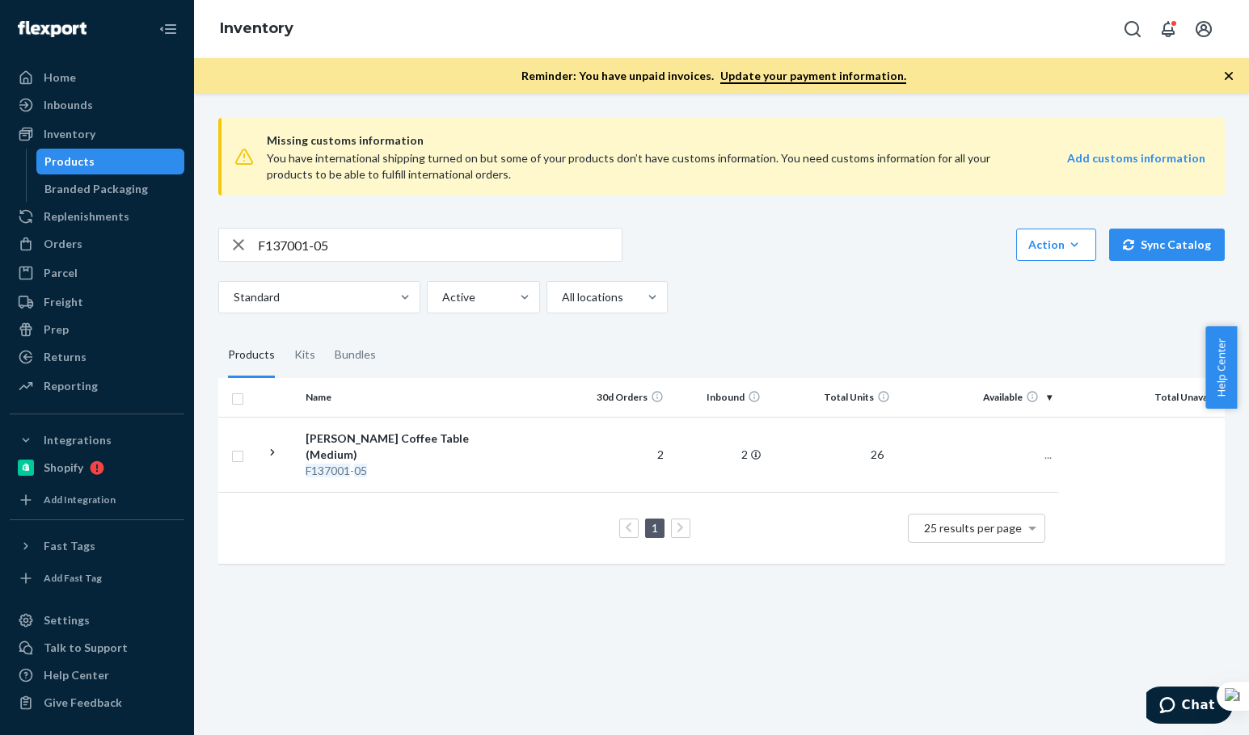
click at [799, 284] on div "Standard Active All locations" at bounding box center [715, 297] width 994 height 32
click at [369, 251] on input "F137001-05" at bounding box center [440, 245] width 364 height 32
paste input "SKU F137001-07"
click at [369, 251] on input "SKU F137001-07" at bounding box center [440, 245] width 364 height 32
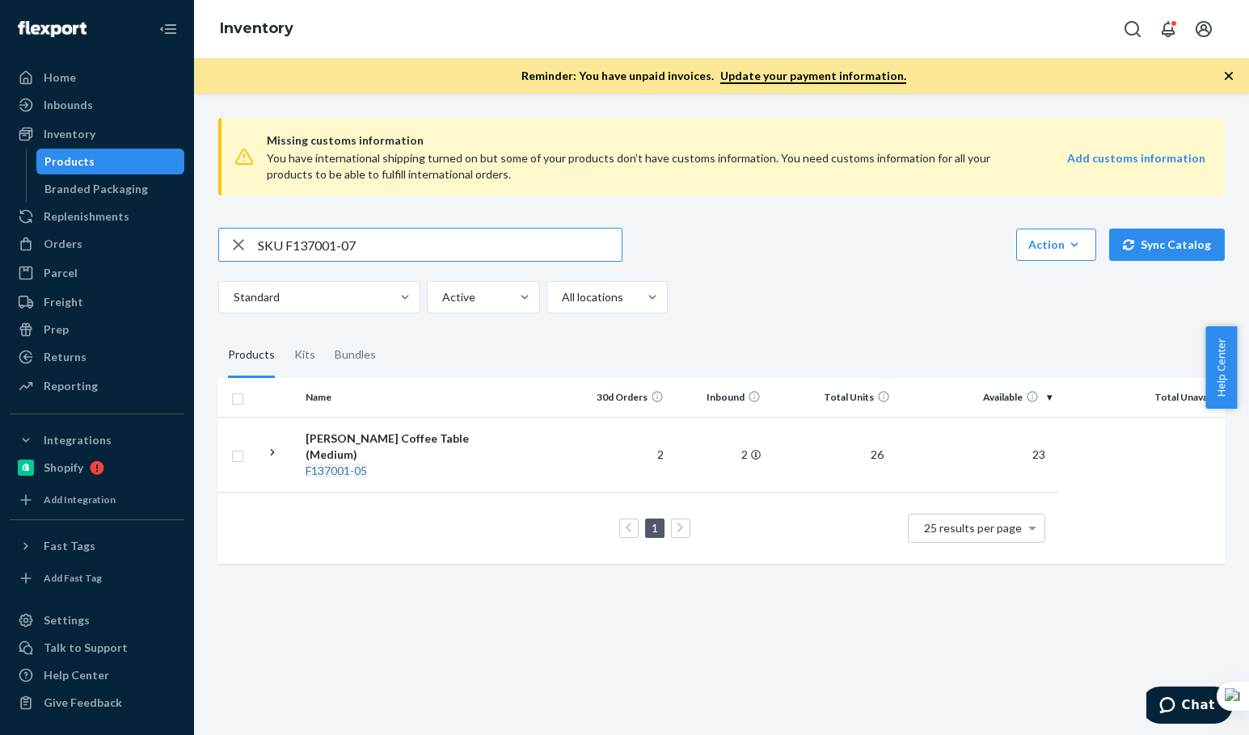
drag, startPoint x: 290, startPoint y: 240, endPoint x: 252, endPoint y: 234, distance: 38.4
click at [252, 234] on div "SKU F137001-07" at bounding box center [420, 245] width 402 height 32
type input "F137001-07"
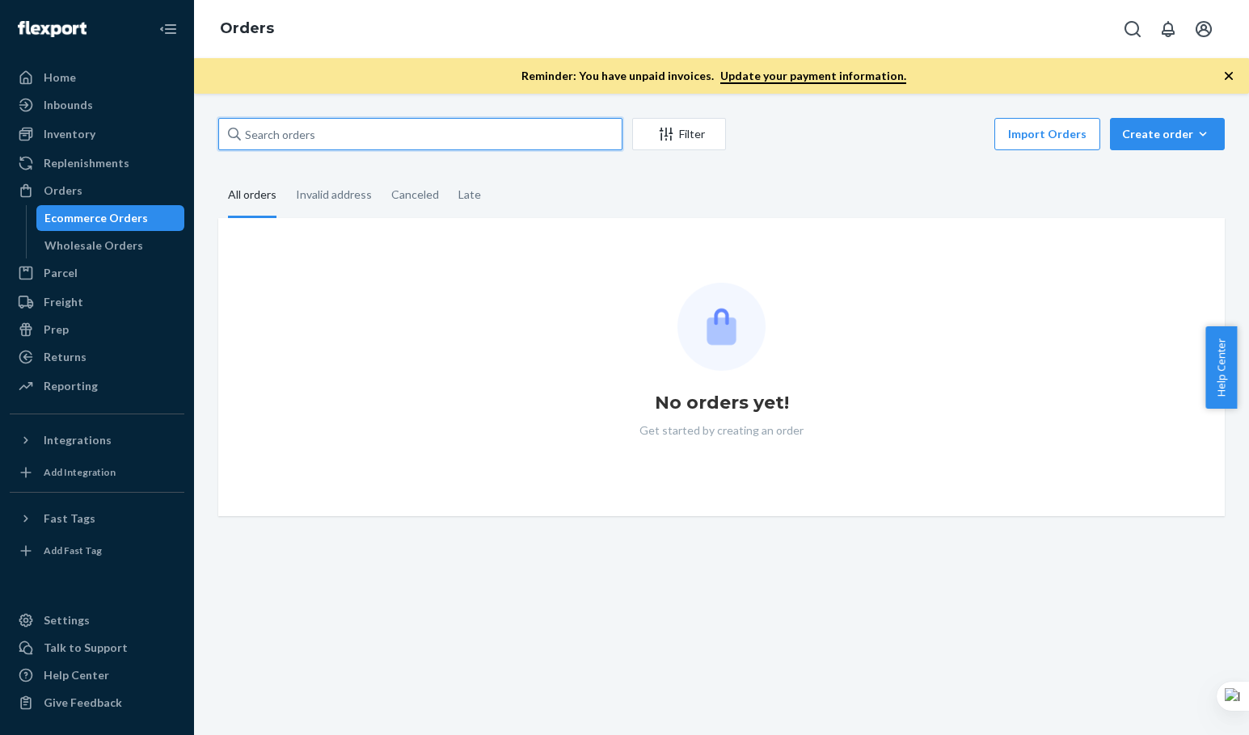
click at [290, 137] on input "text" at bounding box center [420, 134] width 404 height 32
paste input "Jill Trainor"
click at [293, 135] on input "Jill Trainor" at bounding box center [420, 134] width 404 height 32
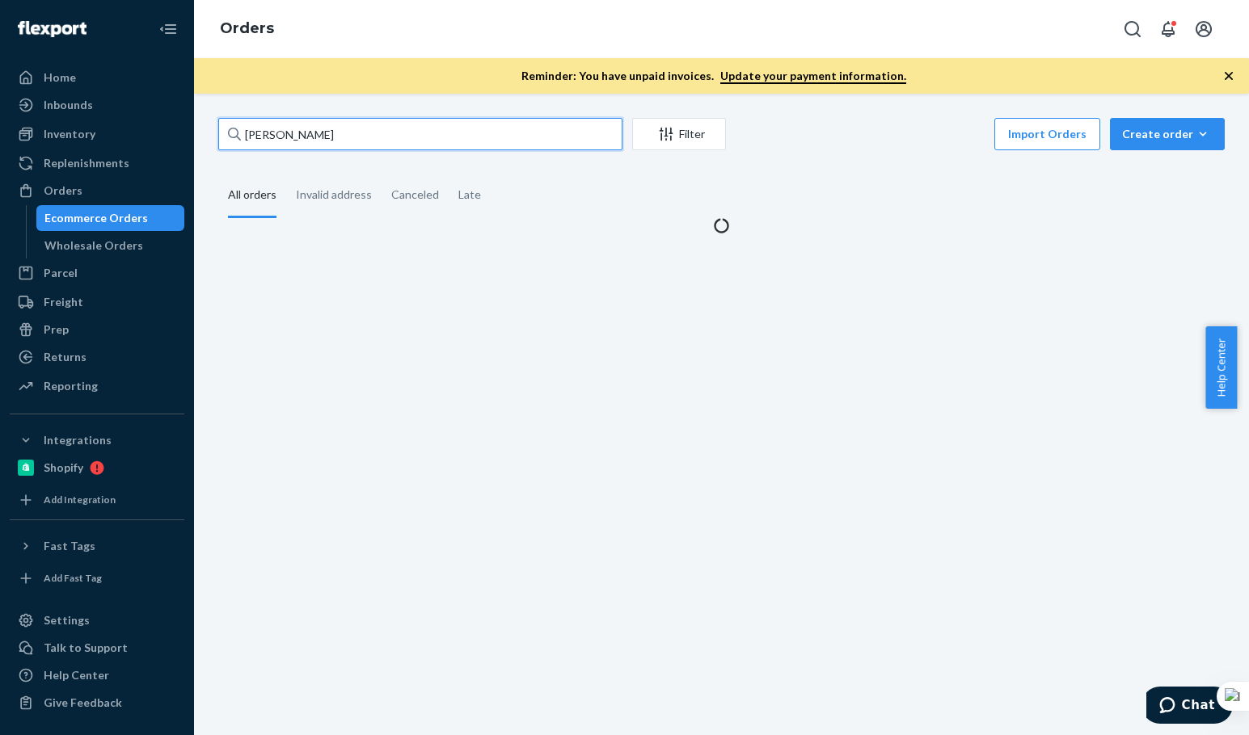
click at [294, 135] on input "Jill Trainor" at bounding box center [420, 134] width 404 height 32
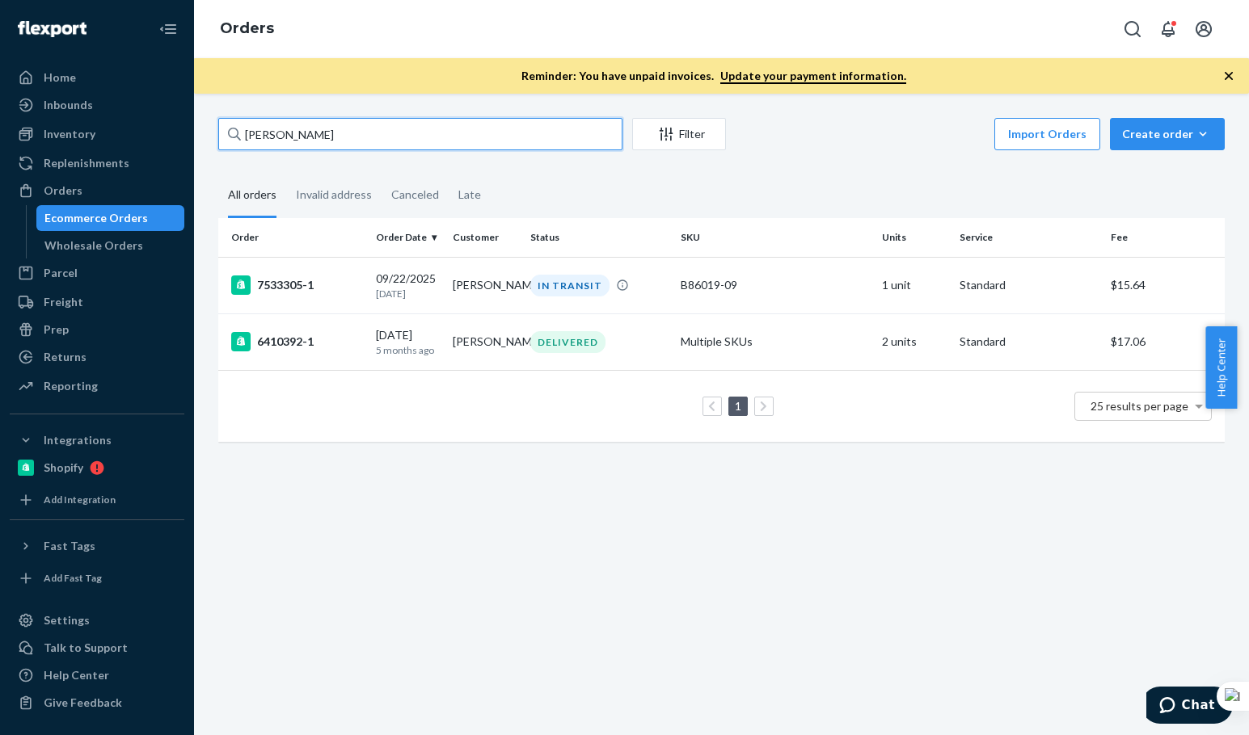
type input "Jill Trainor"
click at [390, 518] on div "Jill Trainor Filter Import Orders Create order Ecommerce order Removal order Al…" at bounding box center [721, 415] width 1055 height 642
click at [353, 497] on div "Jill Trainor Filter Import Orders Create order Ecommerce order Removal order Al…" at bounding box center [721, 415] width 1055 height 642
click at [356, 288] on div "7533305-1" at bounding box center [297, 285] width 132 height 19
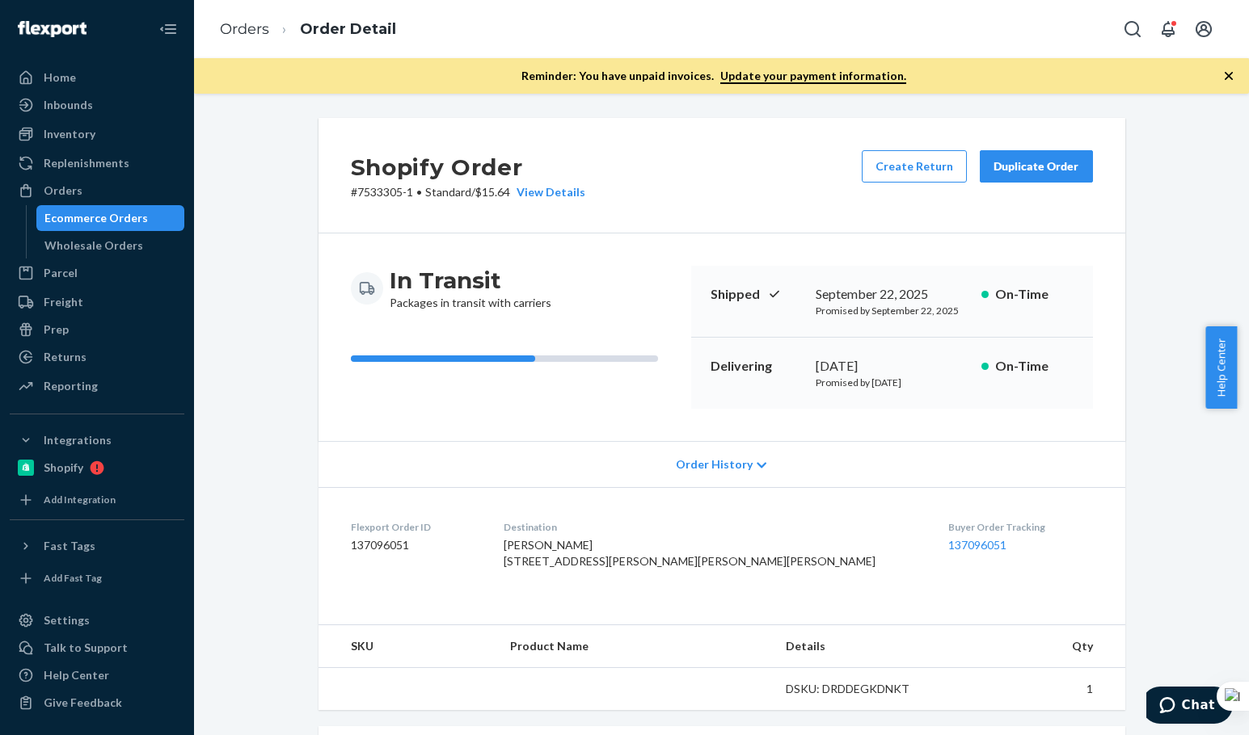
scroll to position [372, 0]
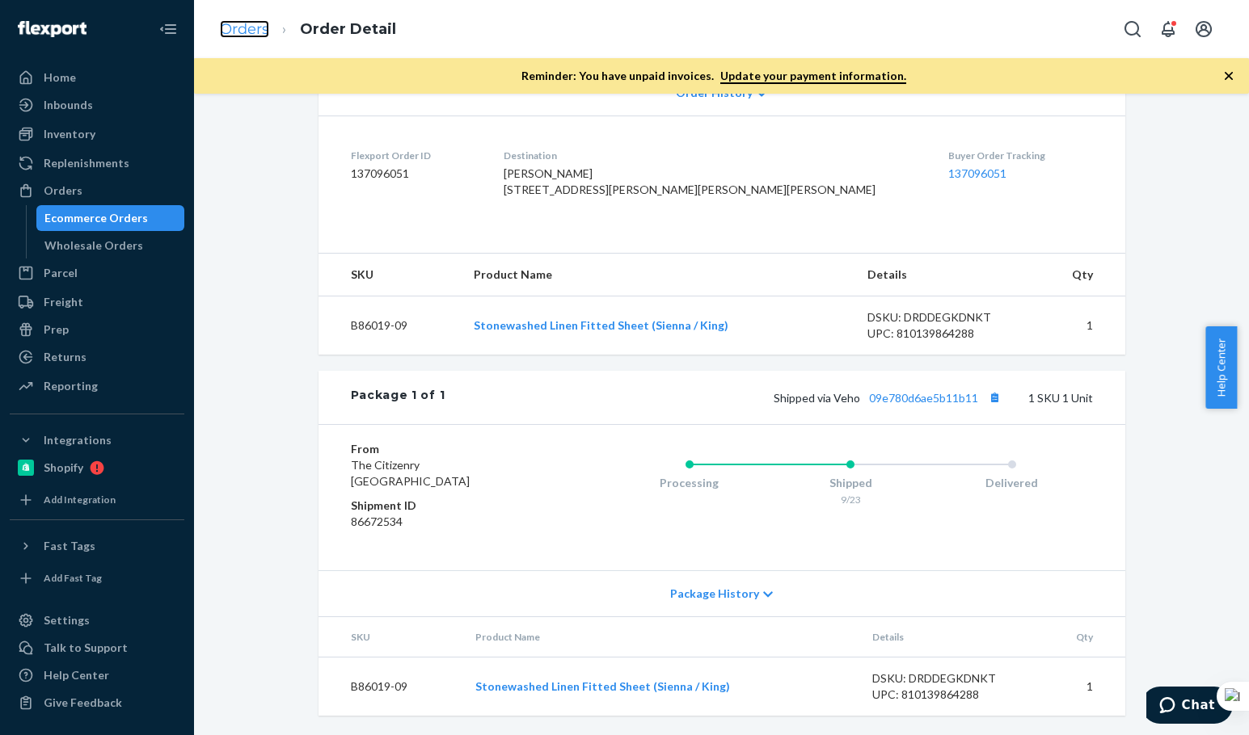
click at [257, 35] on link "Orders" at bounding box center [244, 29] width 49 height 18
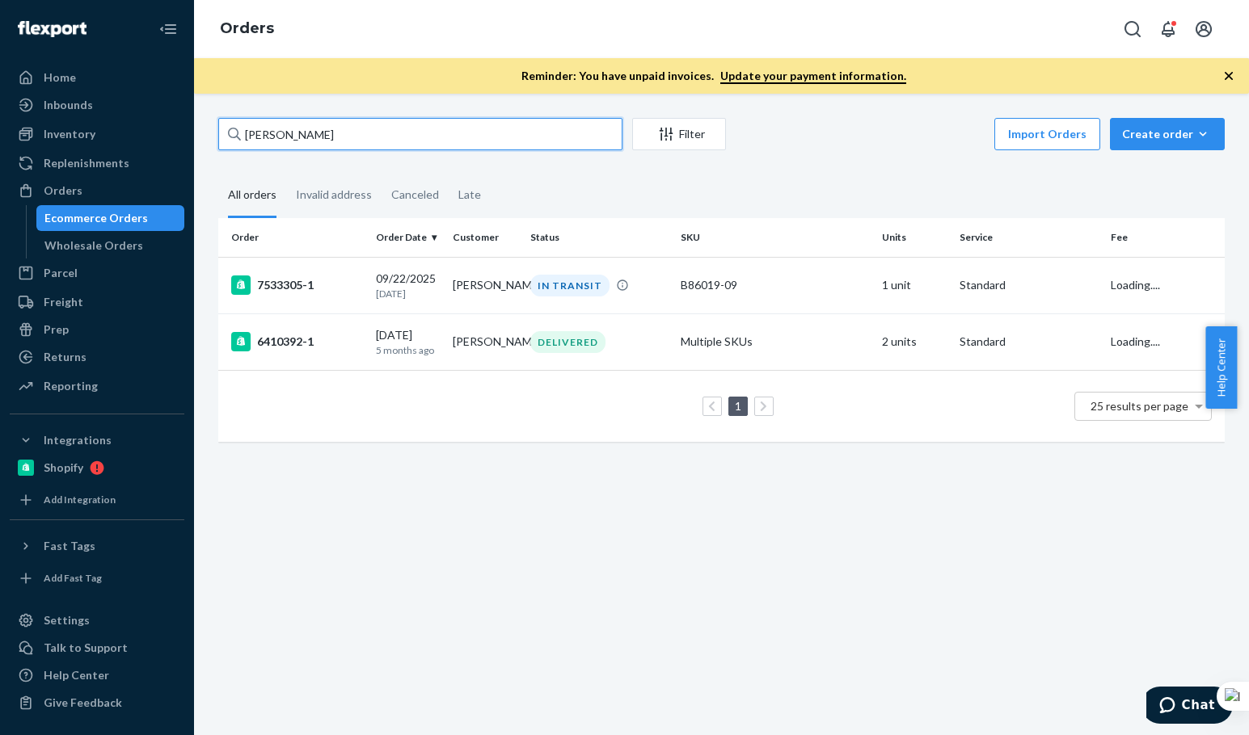
click at [321, 120] on input "Jill Trainor" at bounding box center [420, 134] width 404 height 32
paste input "gadeer Muhammad"
click at [321, 120] on input "gadeer Muhammad" at bounding box center [420, 134] width 404 height 32
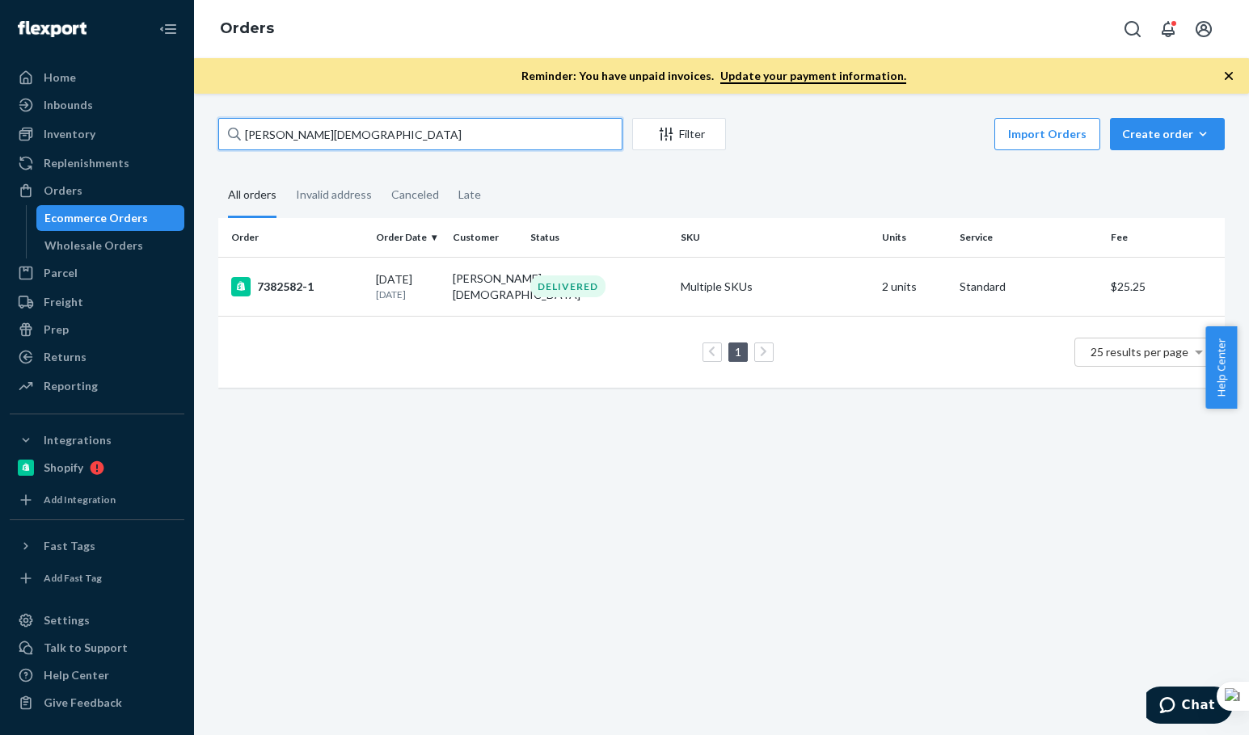
click at [354, 144] on input "gadeer Muhammad" at bounding box center [420, 134] width 404 height 32
paste input "Bette Jory"
click at [354, 145] on input "Bette Jory" at bounding box center [420, 134] width 404 height 32
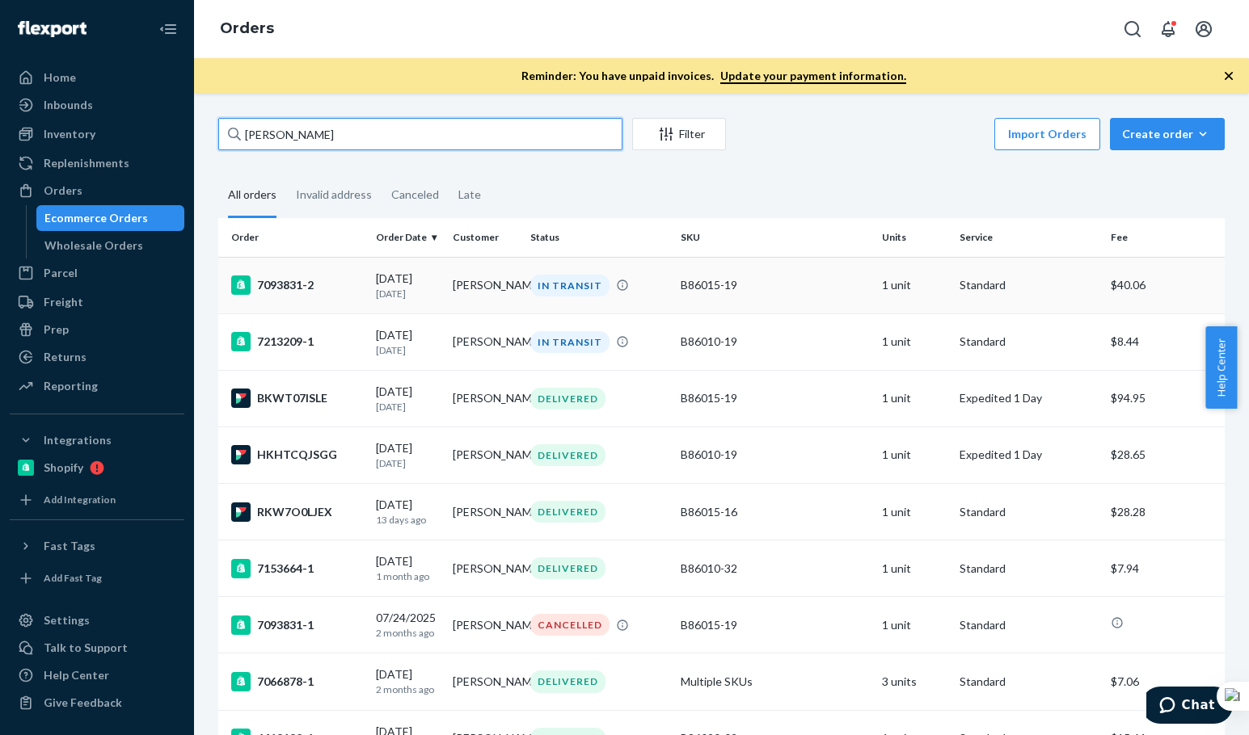
type input "Bette Jory"
click at [327, 300] on td "7093831-2" at bounding box center [293, 285] width 151 height 57
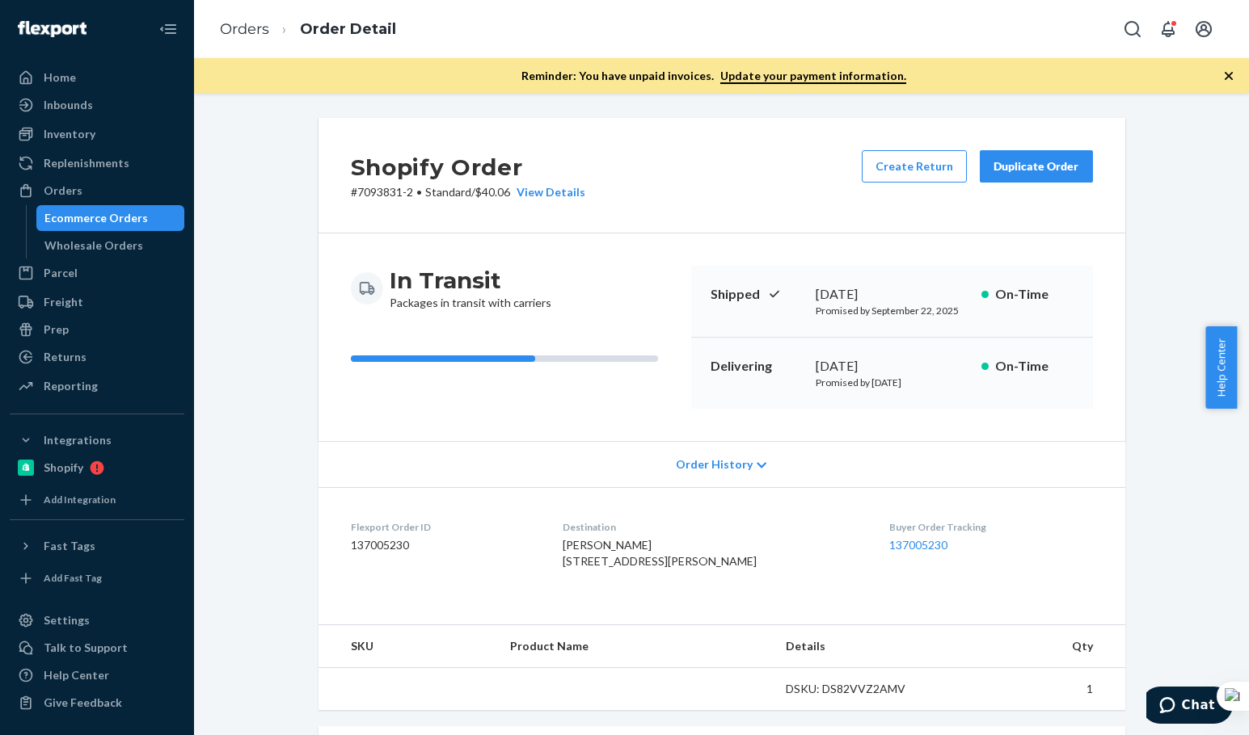
click at [546, 409] on div "In Transit Packages in transit with carriers Shipped September 20, 2025 Promise…" at bounding box center [721, 338] width 807 height 208
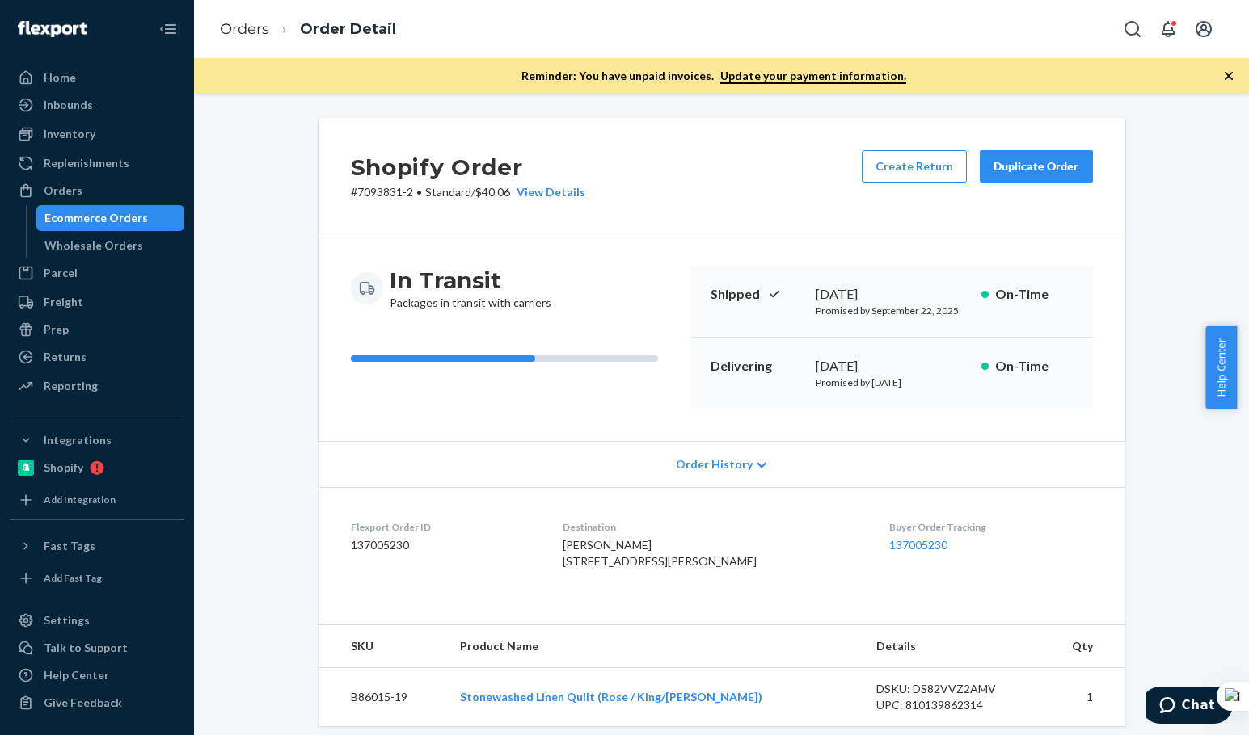
scroll to position [404, 0]
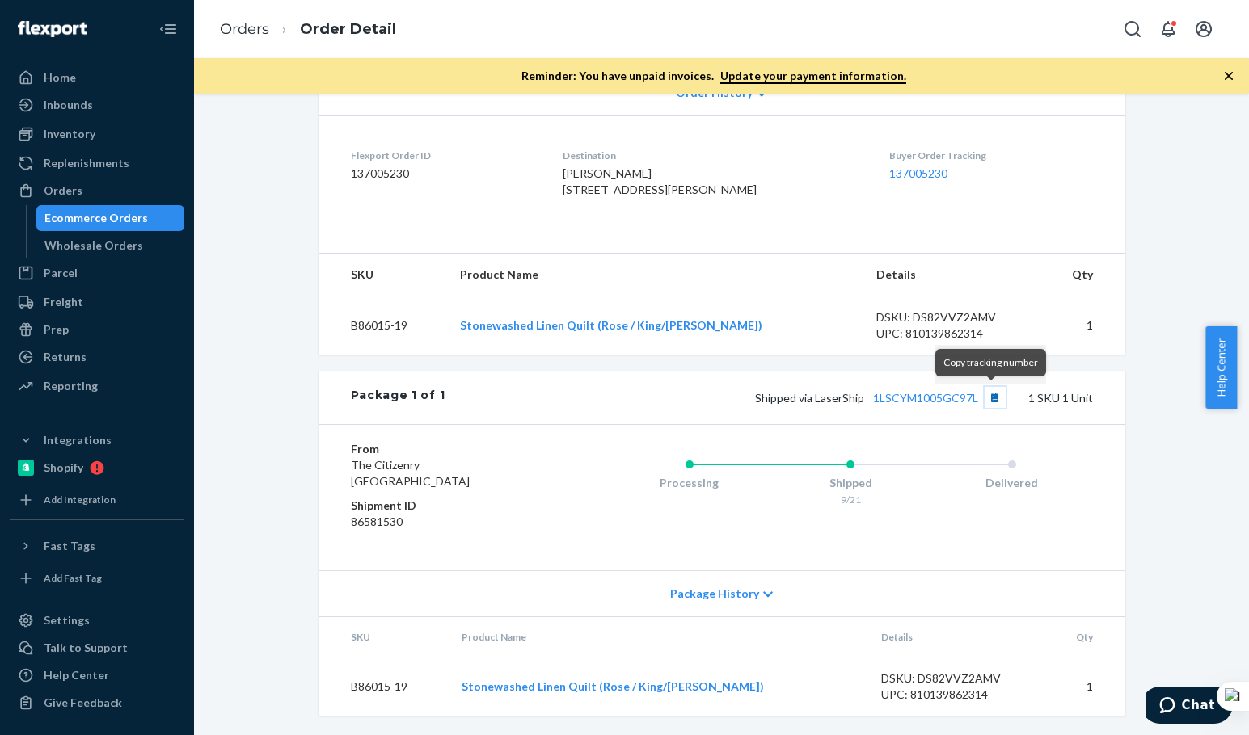
click at [992, 396] on button "Copy tracking number" at bounding box center [994, 397] width 21 height 21
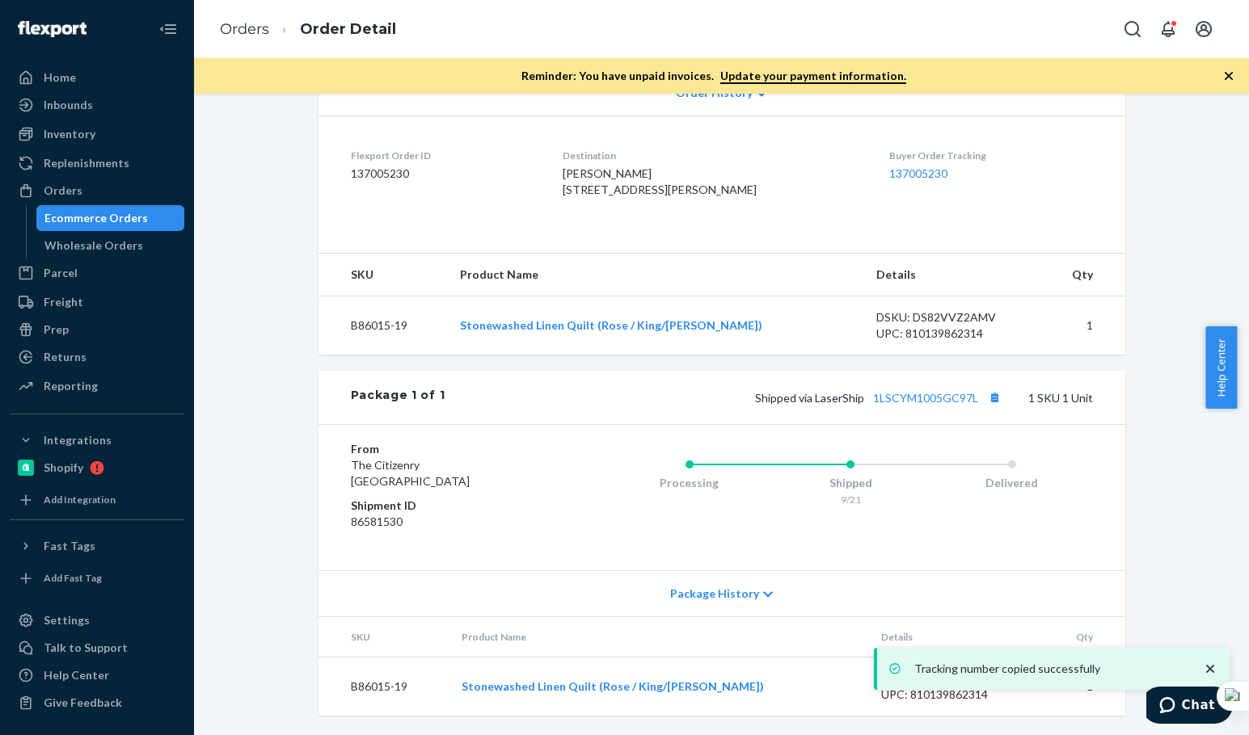
click at [723, 405] on div "Shipped via LaserShip 1LSCYM1005GC97L 1 SKU 1 Unit" at bounding box center [768, 397] width 647 height 21
click at [437, 699] on td "B86015-19" at bounding box center [383, 687] width 130 height 59
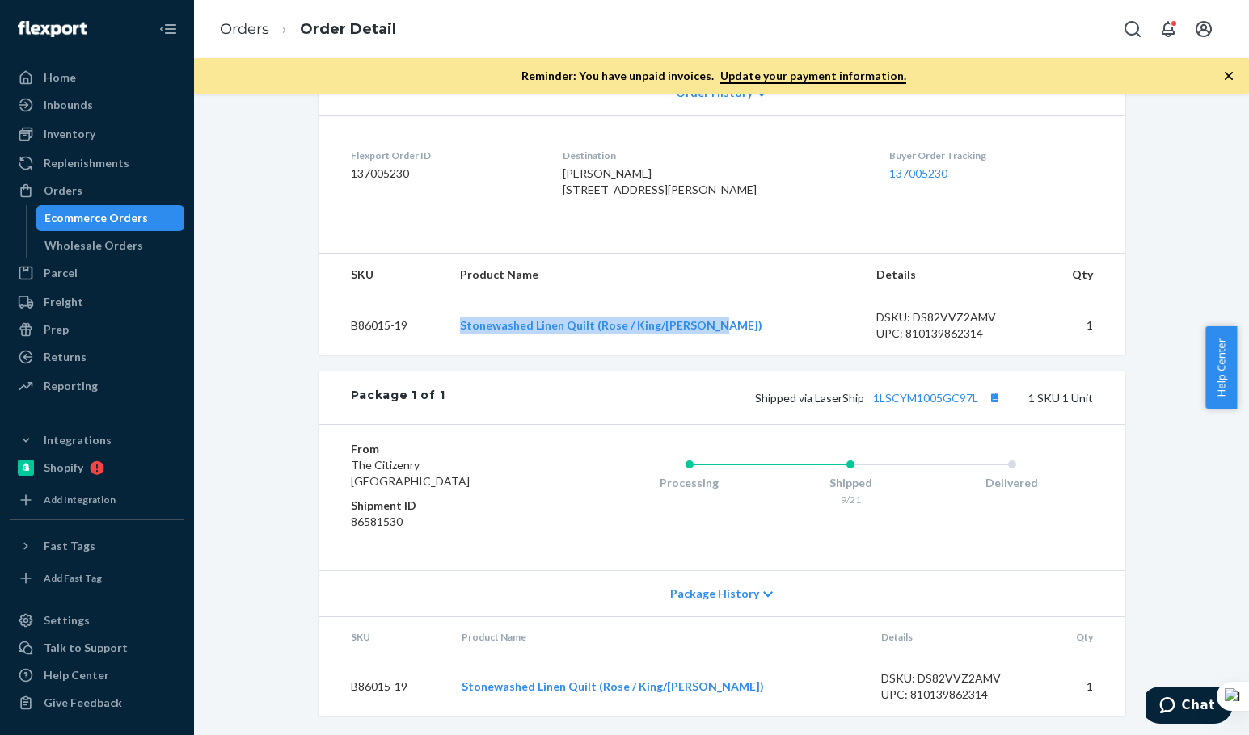
drag, startPoint x: 465, startPoint y: 328, endPoint x: 769, endPoint y: 343, distance: 305.1
click at [769, 343] on td "Stonewashed Linen Quilt (Rose / King/Cal King)" at bounding box center [655, 326] width 416 height 59
copy link "Stonewashed Linen Quilt (Rose / King/Cal King)"
click at [994, 402] on button "Copy tracking number" at bounding box center [994, 397] width 21 height 21
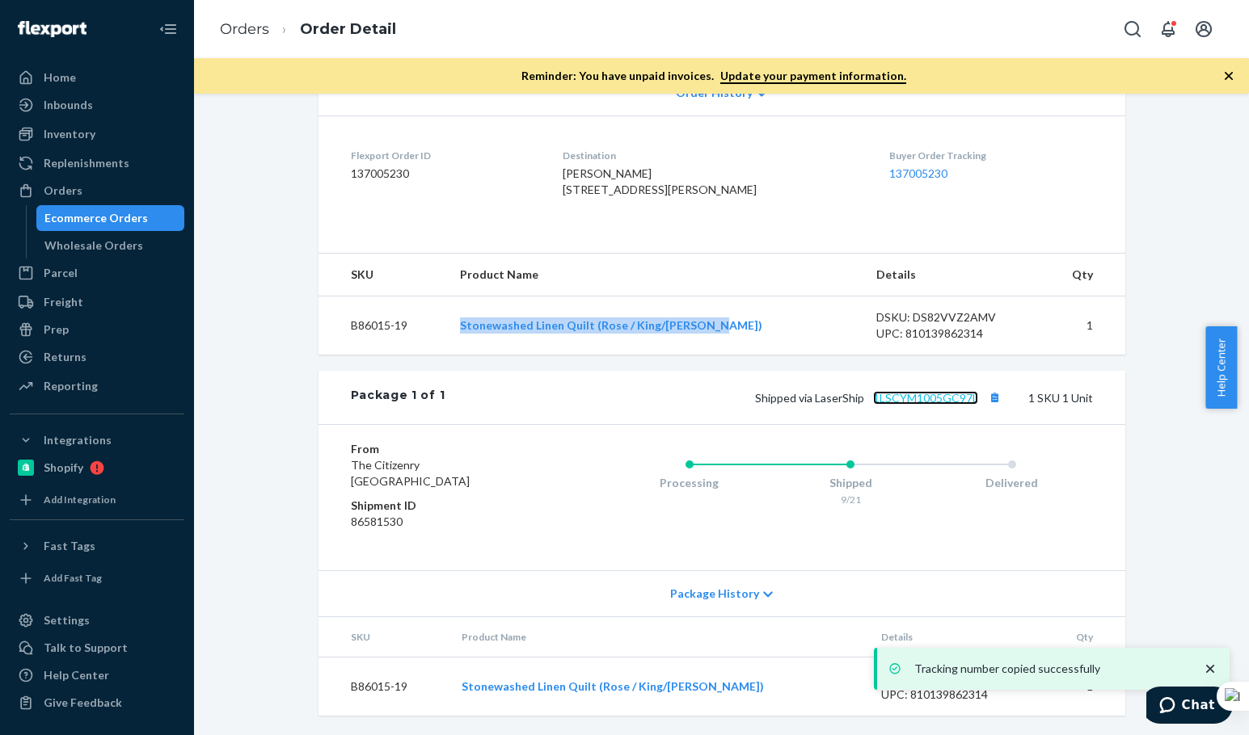
drag, startPoint x: 909, startPoint y: 398, endPoint x: 917, endPoint y: 402, distance: 9.0
click at [911, 398] on link "1LSCYM1005GC97L" at bounding box center [925, 398] width 105 height 14
click at [260, 29] on link "Orders" at bounding box center [244, 29] width 49 height 18
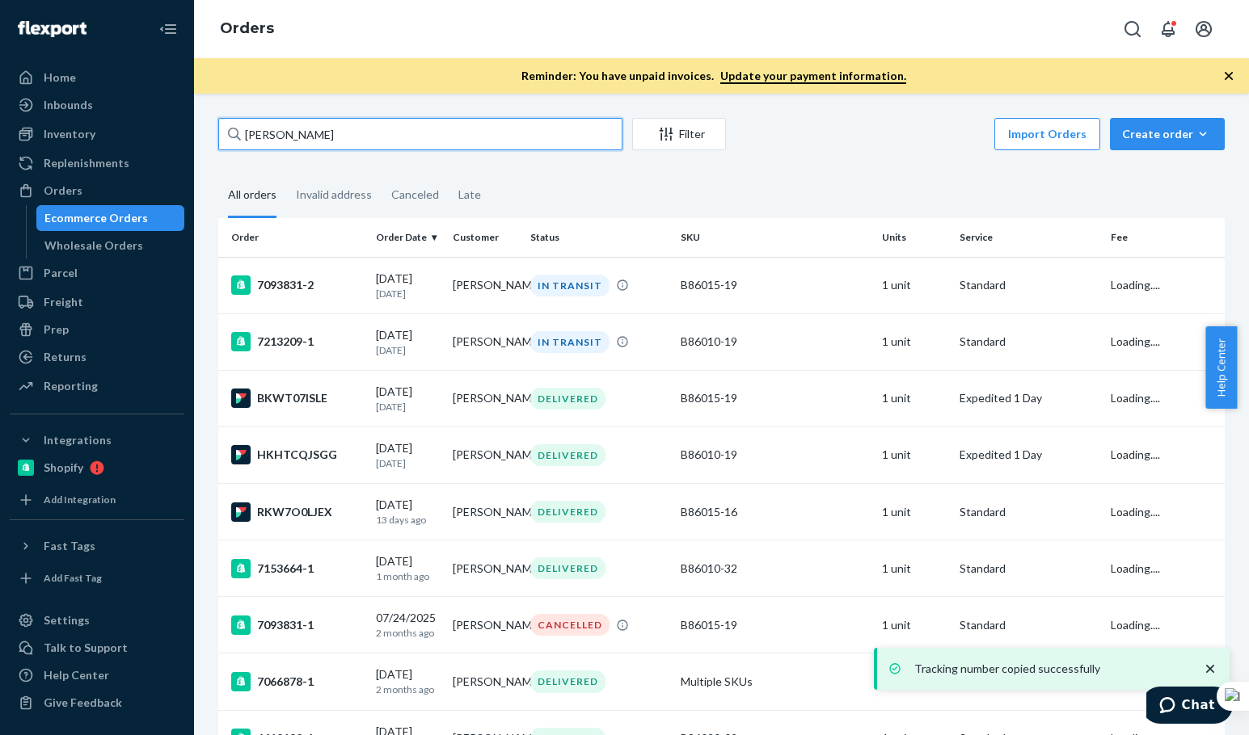
click at [335, 133] on input "Bette Jory" at bounding box center [420, 134] width 404 height 32
paste input "Tiara Coughlan"
click at [355, 111] on div "Tiara Coughlan Filter Import Orders Create order Ecommerce order Removal order …" at bounding box center [721, 415] width 1055 height 642
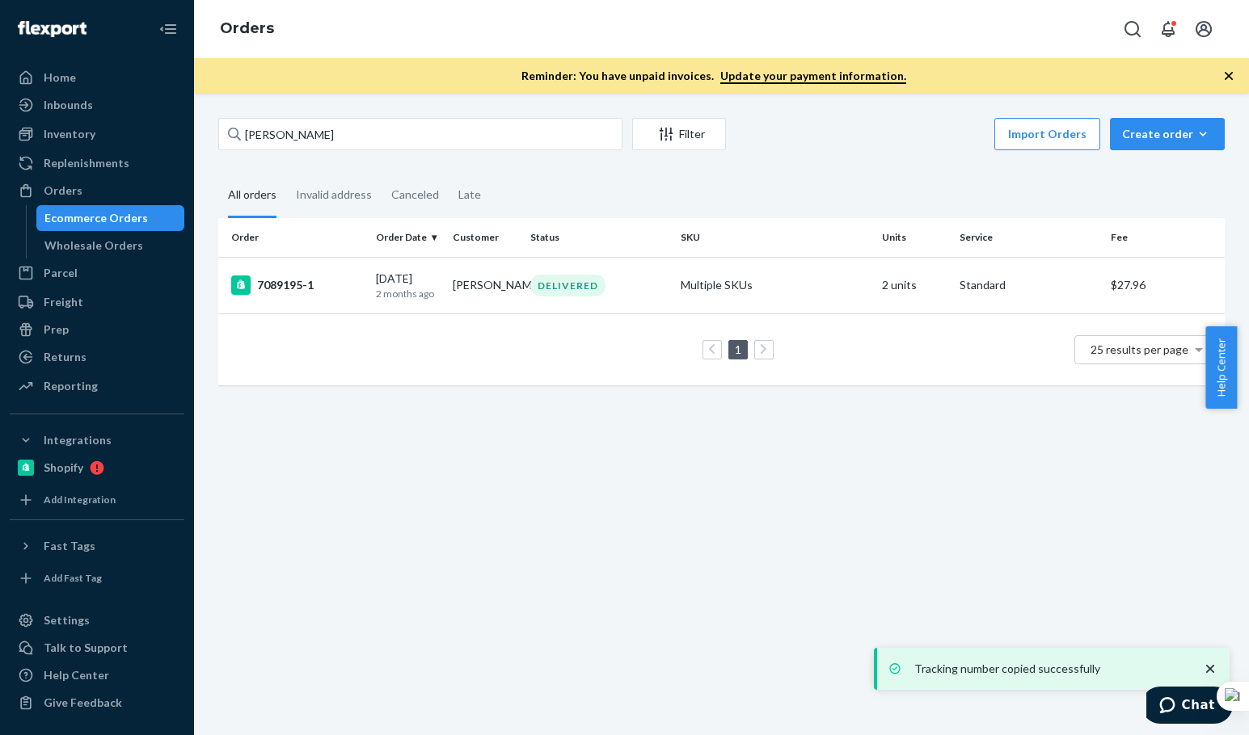
click at [644, 348] on div "1 25 results per page" at bounding box center [721, 350] width 980 height 52
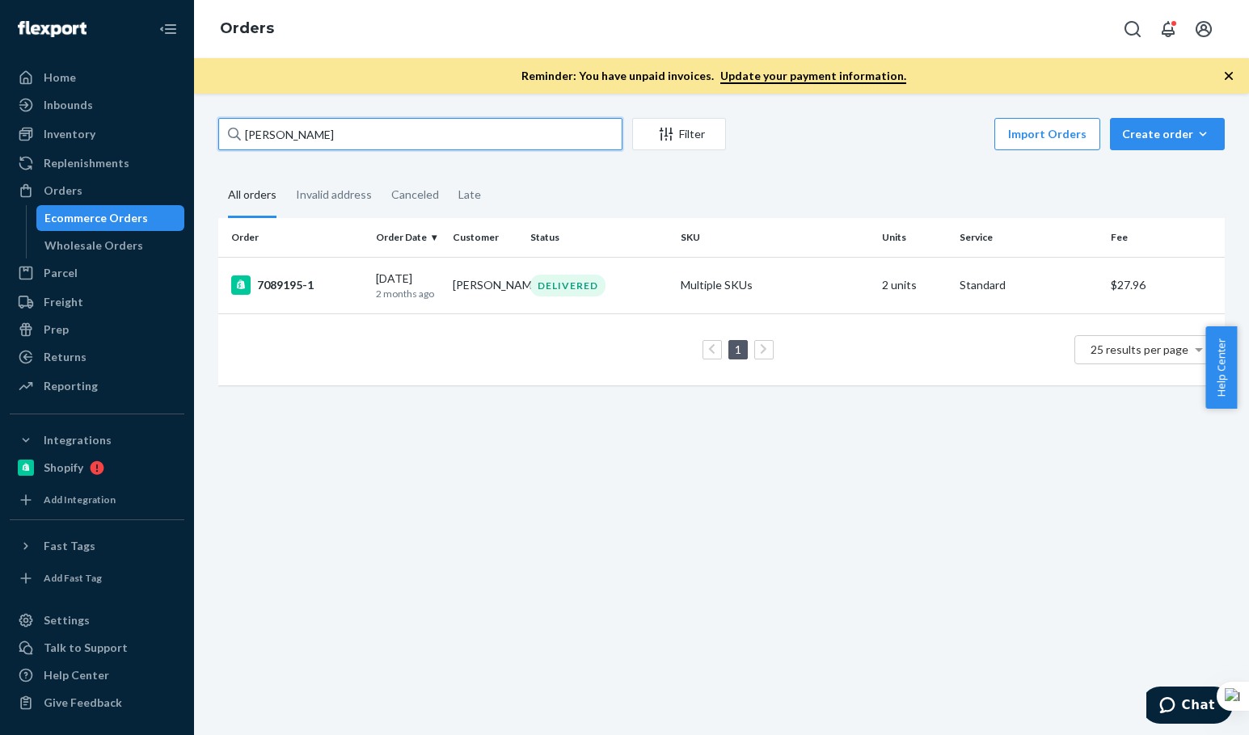
click at [356, 148] on input "Tiara Coughlan" at bounding box center [420, 134] width 404 height 32
paste input "Helene Phillips"
click at [356, 147] on input "Helene Phillips" at bounding box center [420, 134] width 404 height 32
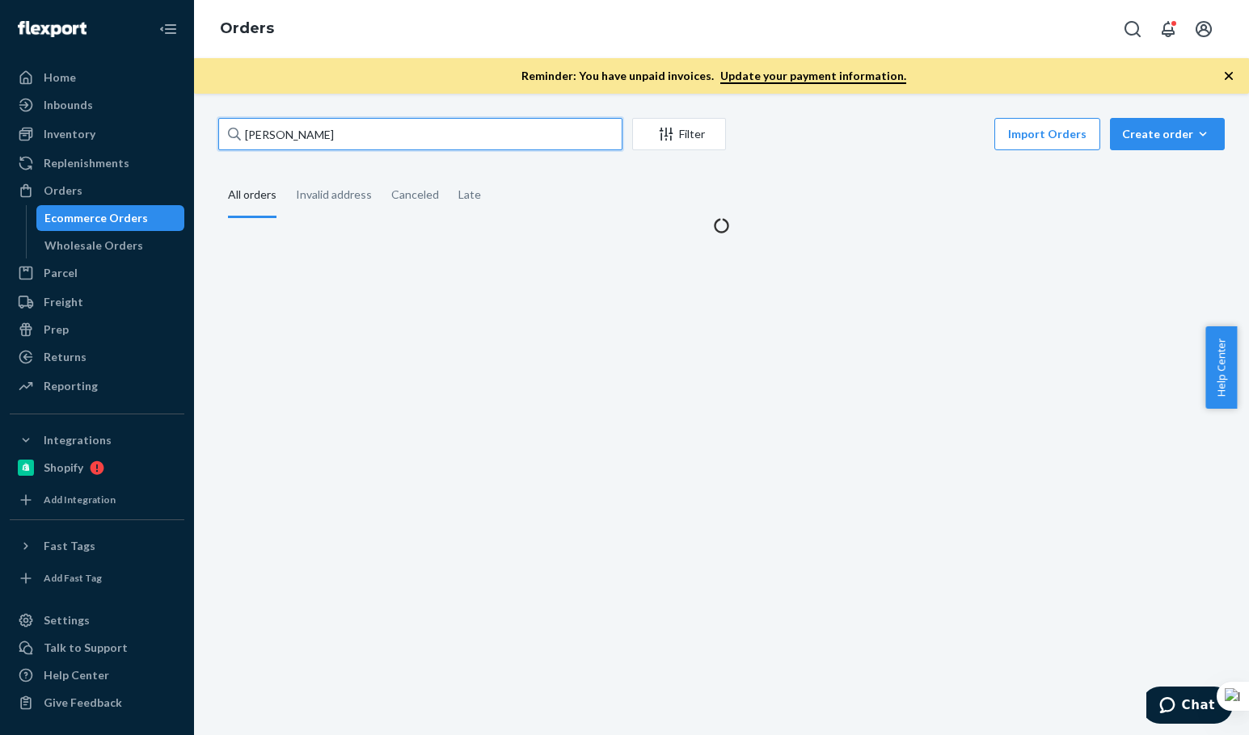
click at [356, 147] on input "Helene Phillips" at bounding box center [420, 134] width 404 height 32
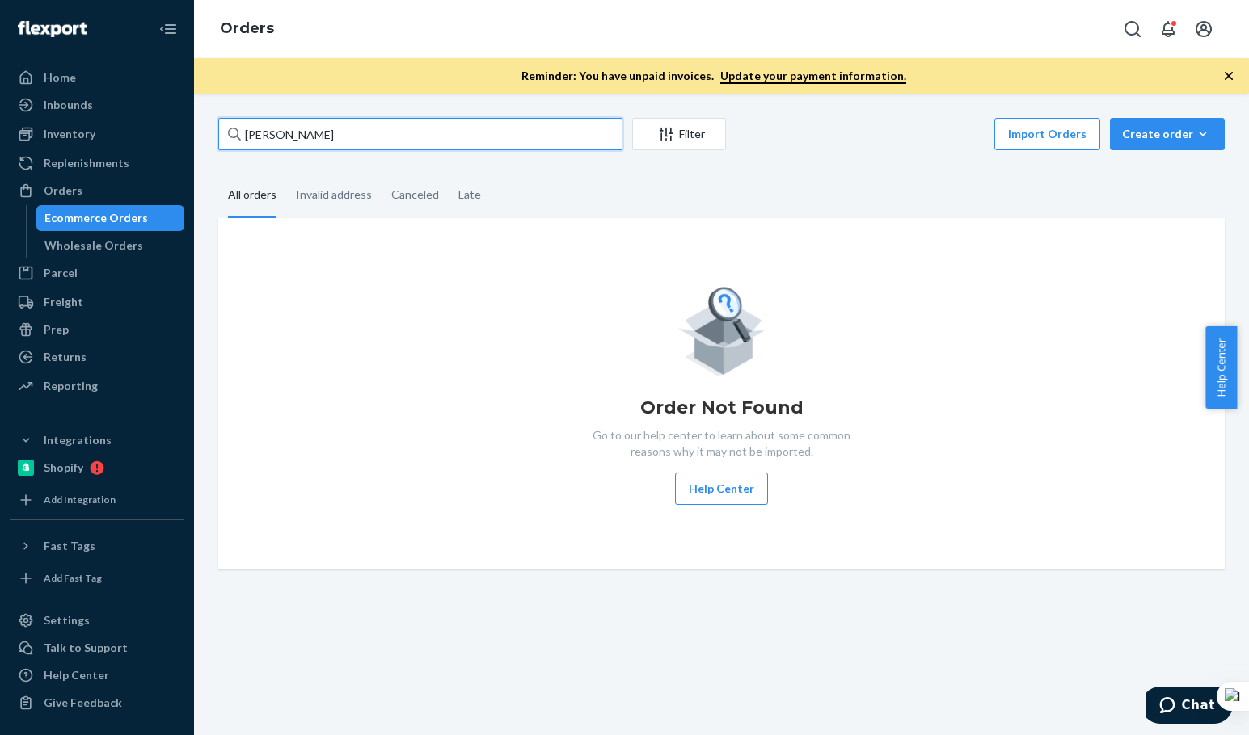
click at [427, 119] on input "Helene Phillips" at bounding box center [420, 134] width 404 height 32
paste input "Emma Brethauer"
type input "Emma Brethauer"
drag, startPoint x: 403, startPoint y: 154, endPoint x: 409, endPoint y: 144, distance: 11.2
click at [403, 153] on div "Emma Brethauer Filter Import Orders Create order Ecommerce order Removal order" at bounding box center [721, 136] width 1006 height 36
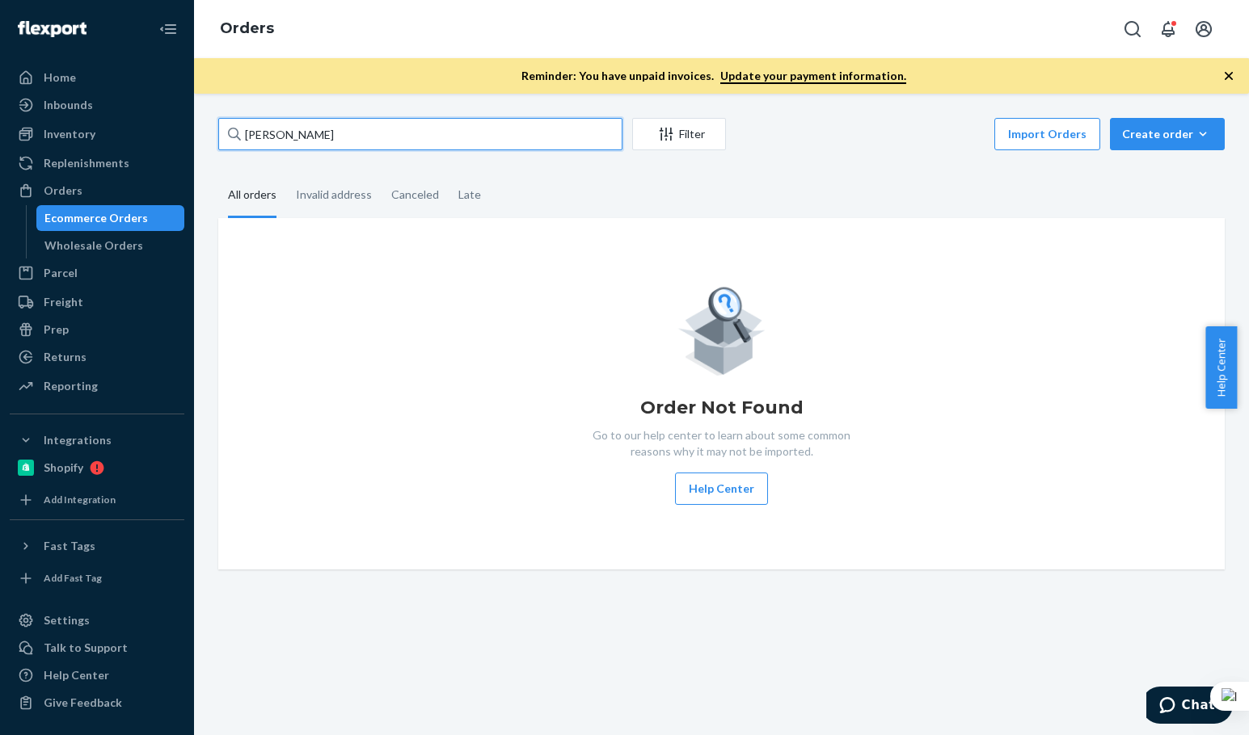
click at [409, 144] on input "Emma Brethauer" at bounding box center [420, 134] width 404 height 32
click at [413, 142] on input "Emma Brethauer" at bounding box center [420, 134] width 404 height 32
drag, startPoint x: 415, startPoint y: 141, endPoint x: 407, endPoint y: 127, distance: 16.4
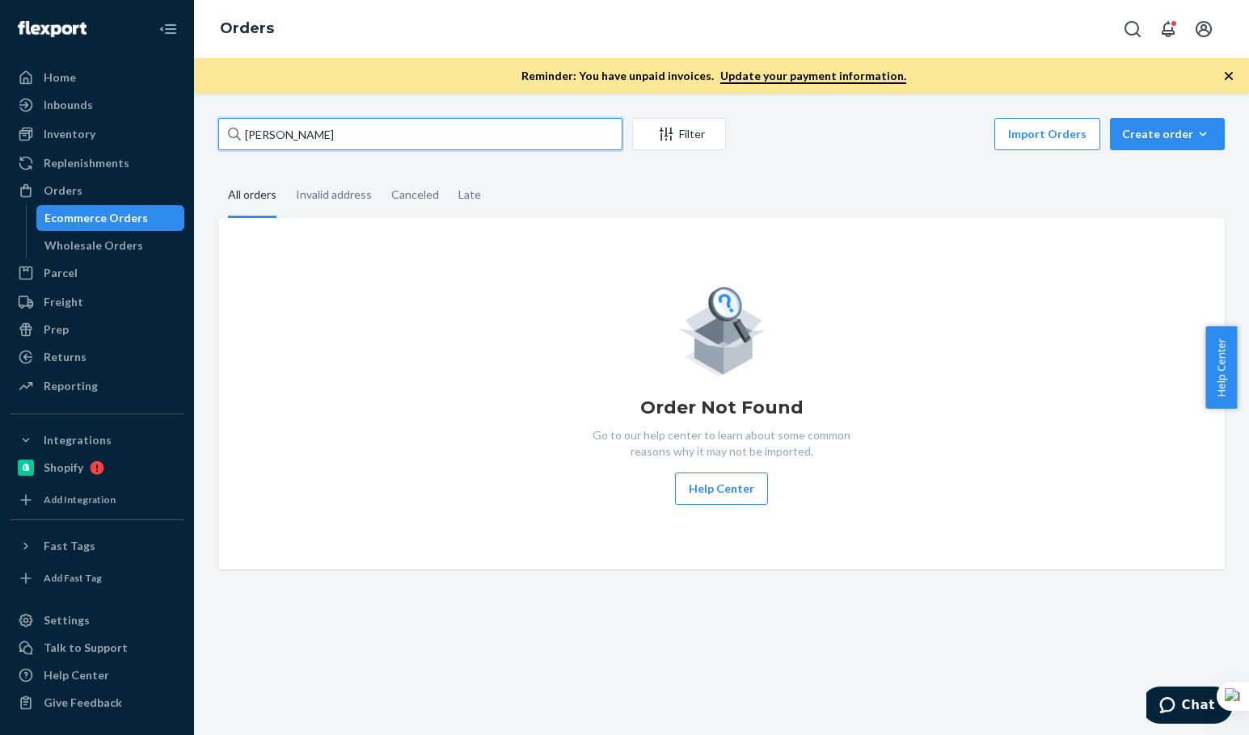
click at [415, 137] on input "Emma Brethauer" at bounding box center [420, 134] width 404 height 32
click at [407, 127] on input "Emma Brethauer" at bounding box center [420, 134] width 404 height 32
click at [351, 137] on input "Emma Brethauer" at bounding box center [420, 134] width 404 height 32
click at [328, 189] on div "Invalid address" at bounding box center [334, 196] width 76 height 44
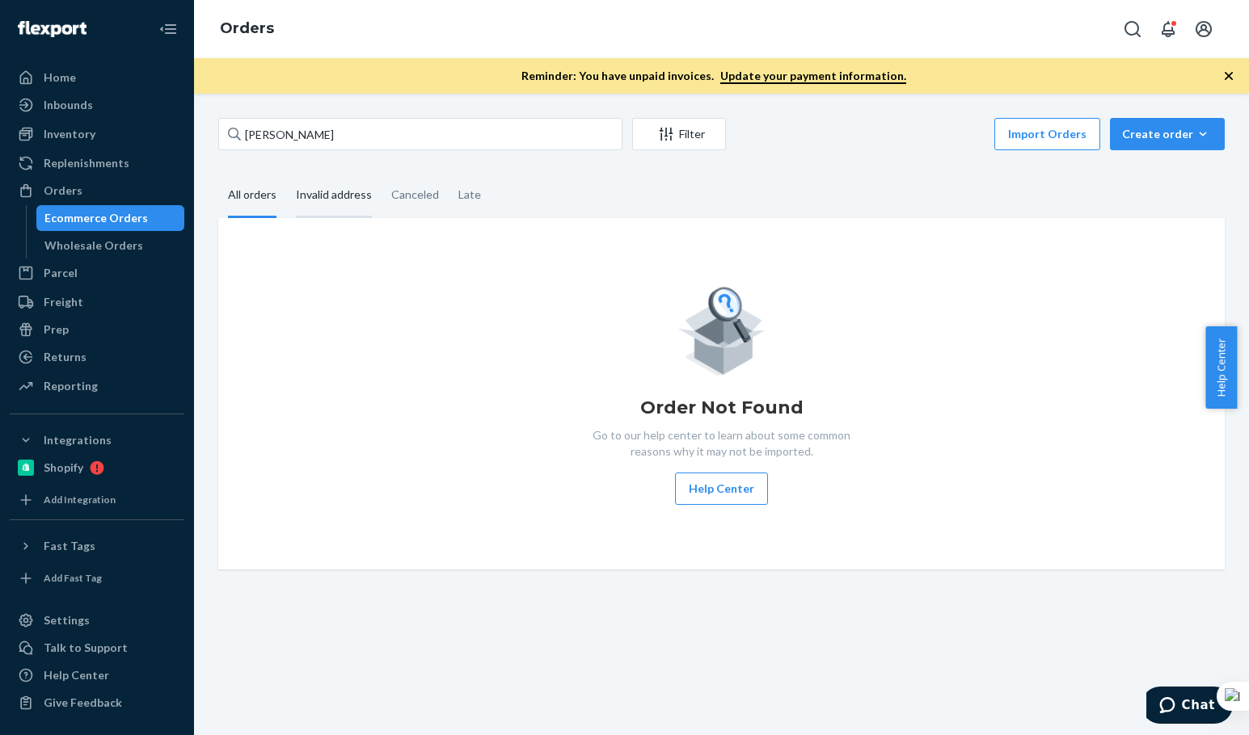
click at [286, 174] on input "Invalid address" at bounding box center [286, 174] width 0 height 0
click at [263, 202] on div "All orders" at bounding box center [252, 196] width 48 height 44
click at [218, 174] on input "All orders" at bounding box center [218, 174] width 0 height 0
click at [374, 140] on input "Emma Brethauer" at bounding box center [420, 134] width 404 height 32
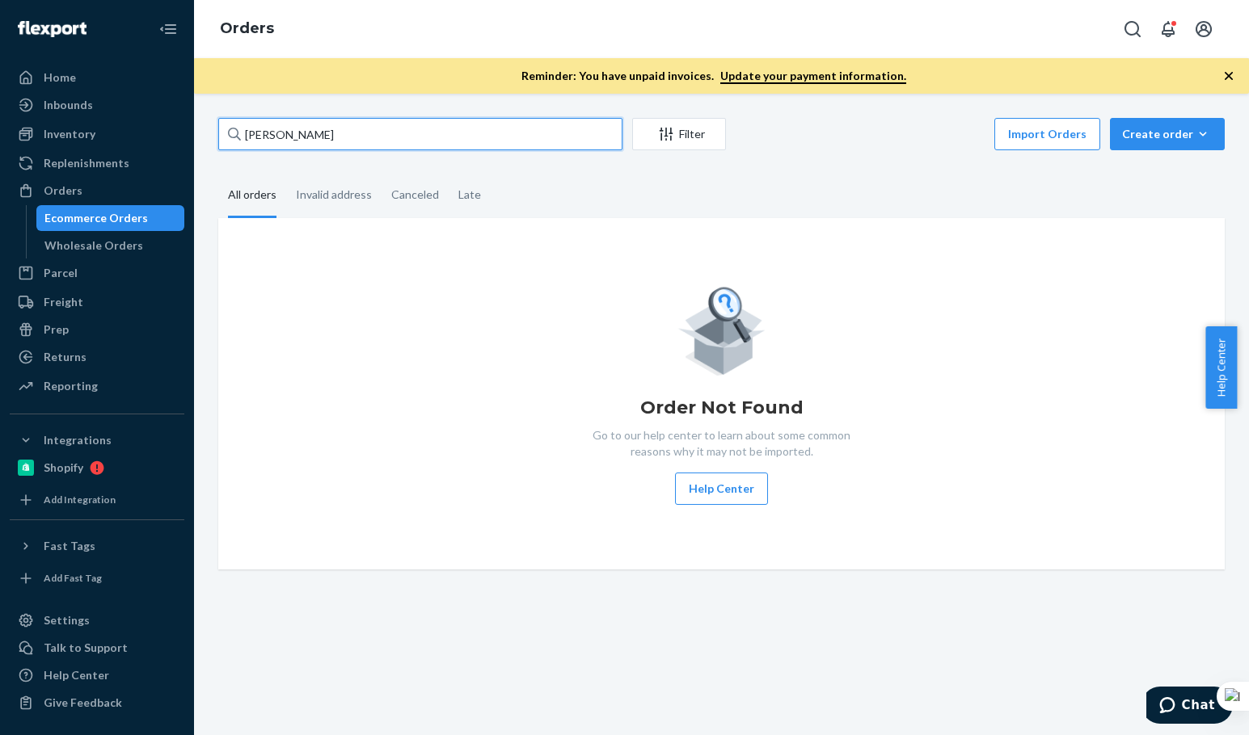
click at [374, 140] on input "Emma Brethauer" at bounding box center [420, 134] width 404 height 32
click at [346, 290] on div "Order Not Found Go to our help center to learn about some common reasons why it…" at bounding box center [721, 394] width 980 height 222
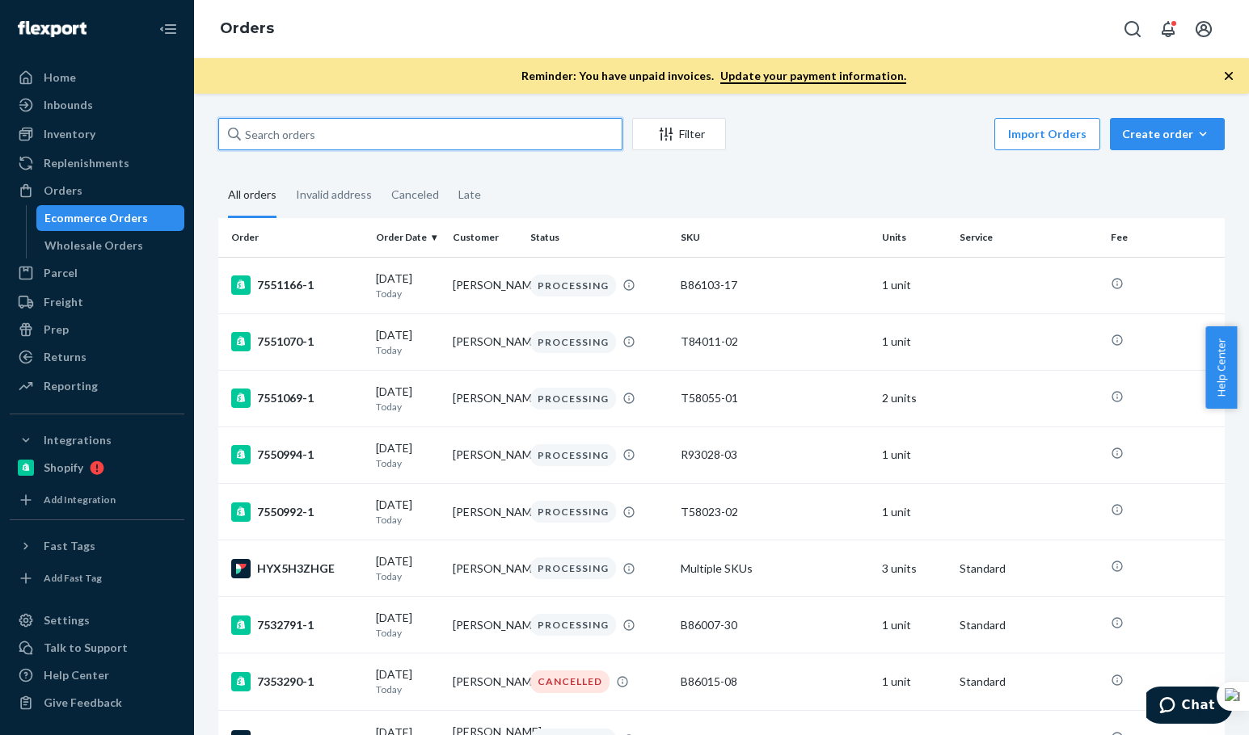
click at [371, 133] on input "text" at bounding box center [420, 134] width 404 height 32
paste input "Emma Brethauer"
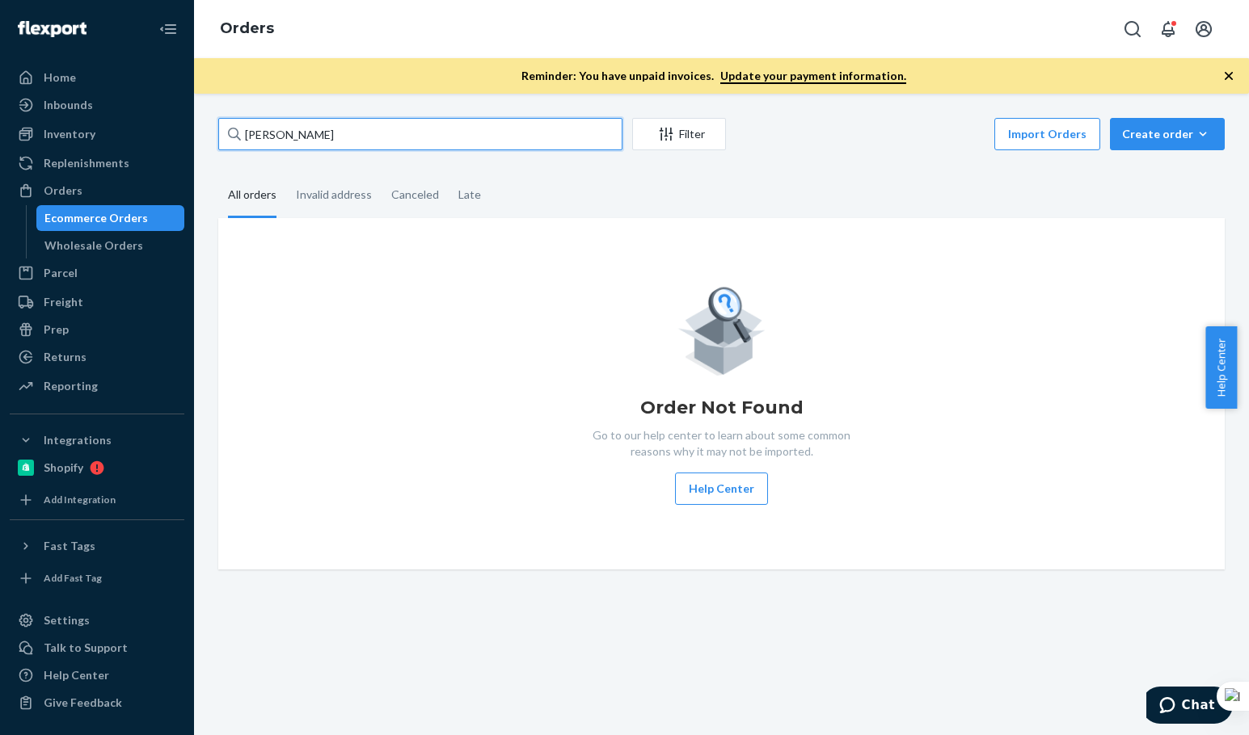
click at [348, 134] on input "Emma Brethauer" at bounding box center [420, 134] width 404 height 32
click at [349, 123] on input "Emma Brethauer" at bounding box center [420, 134] width 404 height 32
paste input "[PERSON_NAME]"
click at [343, 132] on input "[PERSON_NAME]" at bounding box center [420, 134] width 404 height 32
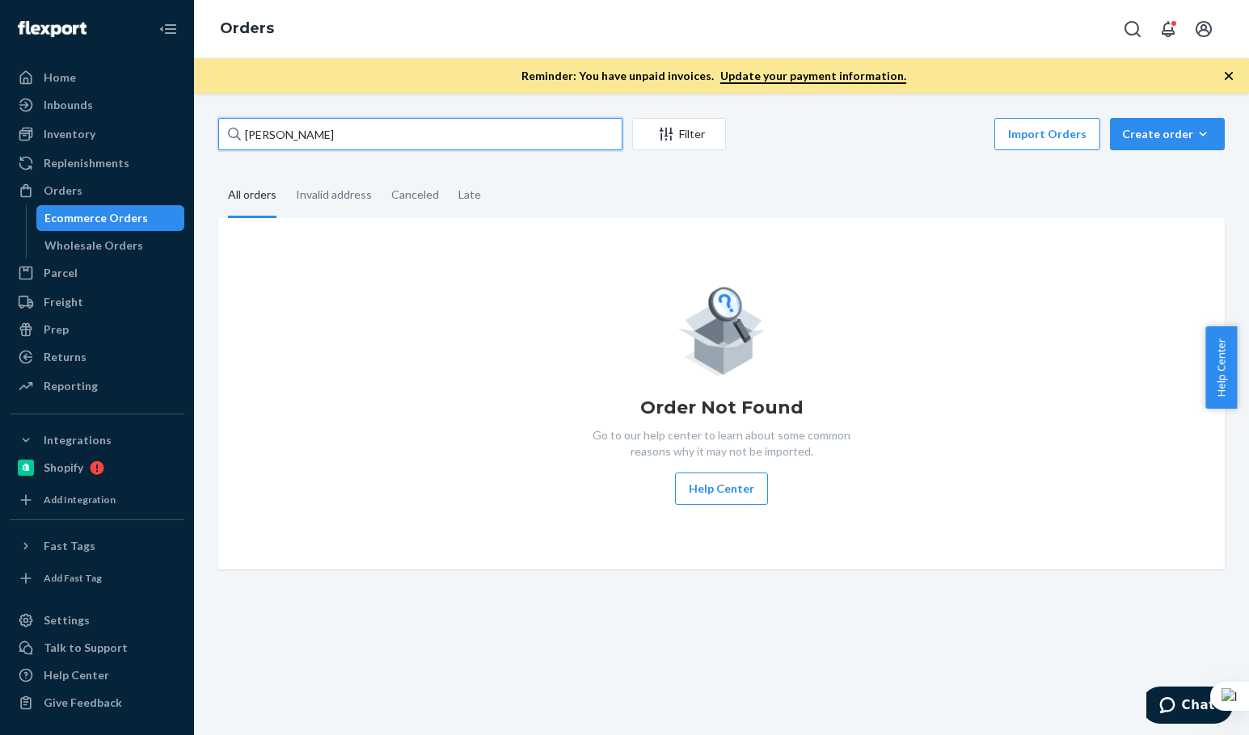
type input "[PERSON_NAME]"
click at [502, 142] on input "[PERSON_NAME]" at bounding box center [420, 134] width 404 height 32
click at [499, 138] on input "[PERSON_NAME]" at bounding box center [420, 134] width 404 height 32
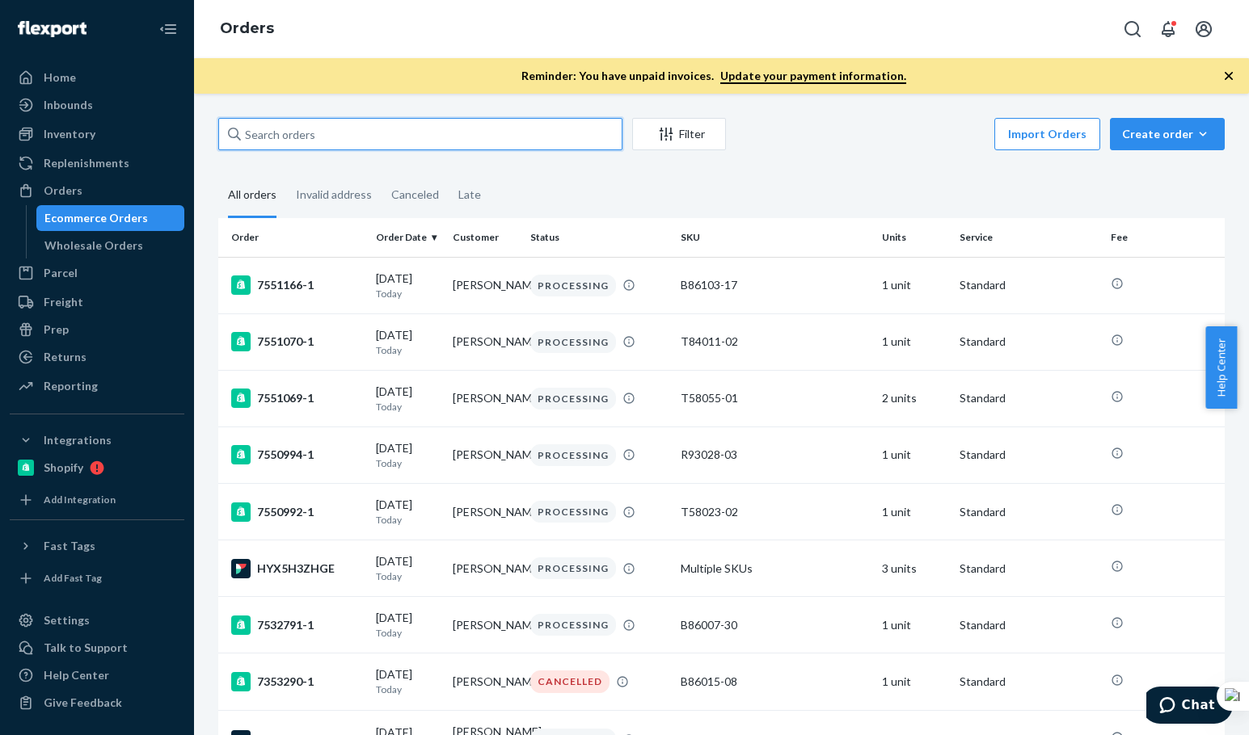
click at [331, 123] on input "text" at bounding box center [420, 134] width 404 height 32
paste input "[PERSON_NAME]"
click at [331, 123] on input "[PERSON_NAME]" at bounding box center [420, 134] width 404 height 32
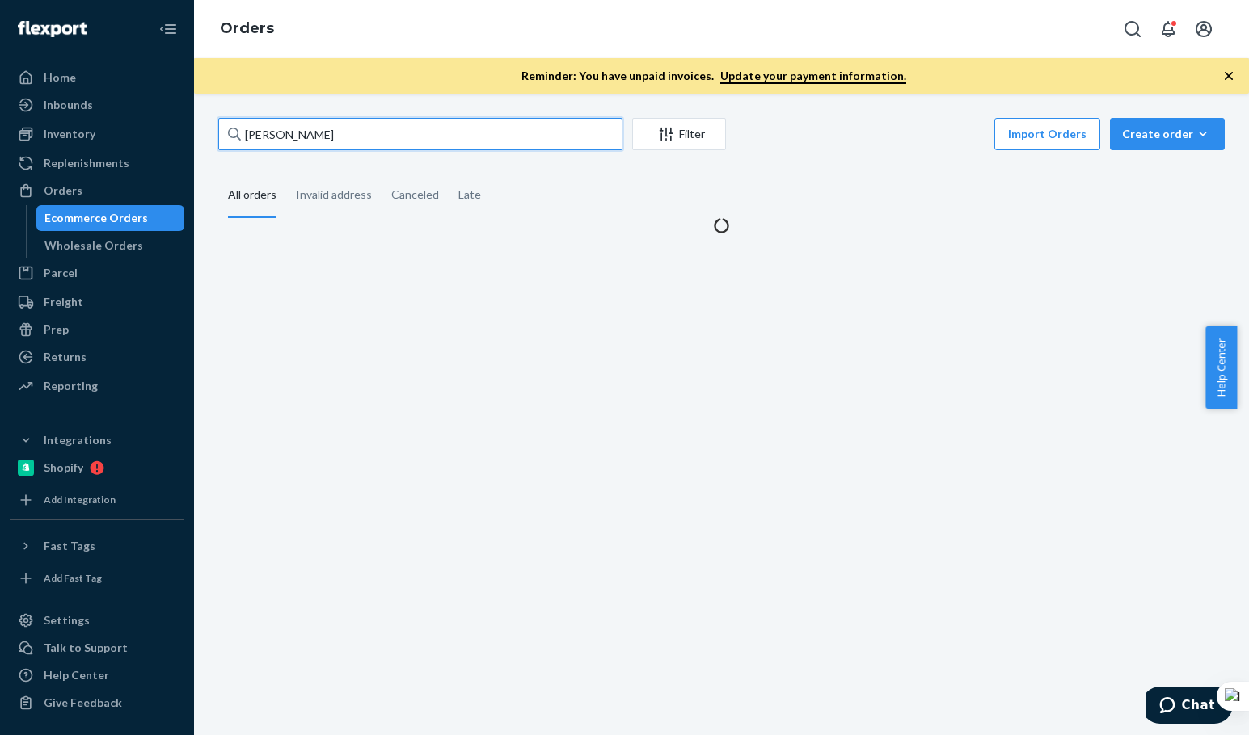
type input "[PERSON_NAME]"
drag, startPoint x: 331, startPoint y: 123, endPoint x: 342, endPoint y: 117, distance: 12.7
click at [335, 122] on input "[PERSON_NAME]" at bounding box center [420, 134] width 404 height 32
